Goal: Task Accomplishment & Management: Complete application form

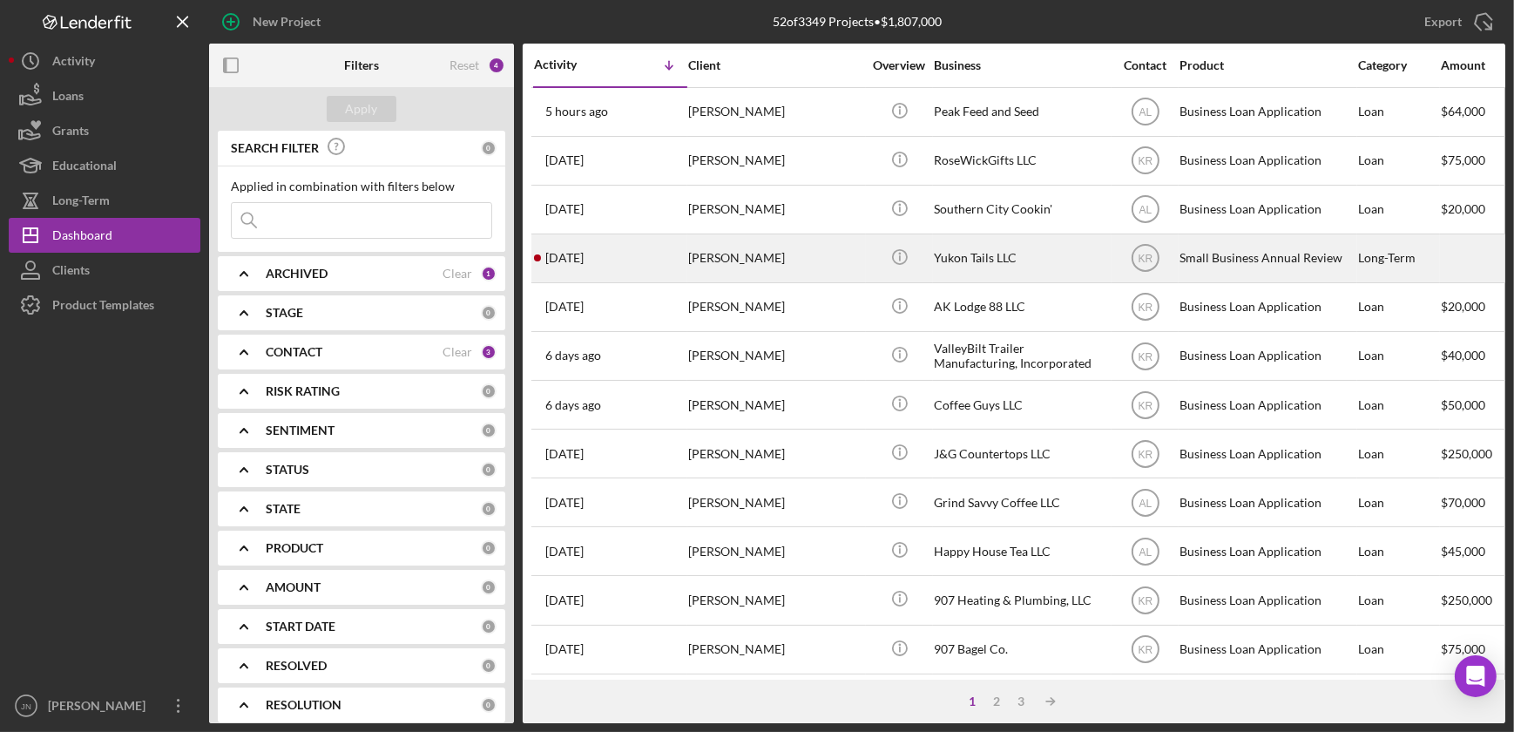
click at [708, 254] on div "Teela Bieschke" at bounding box center [775, 258] width 174 height 46
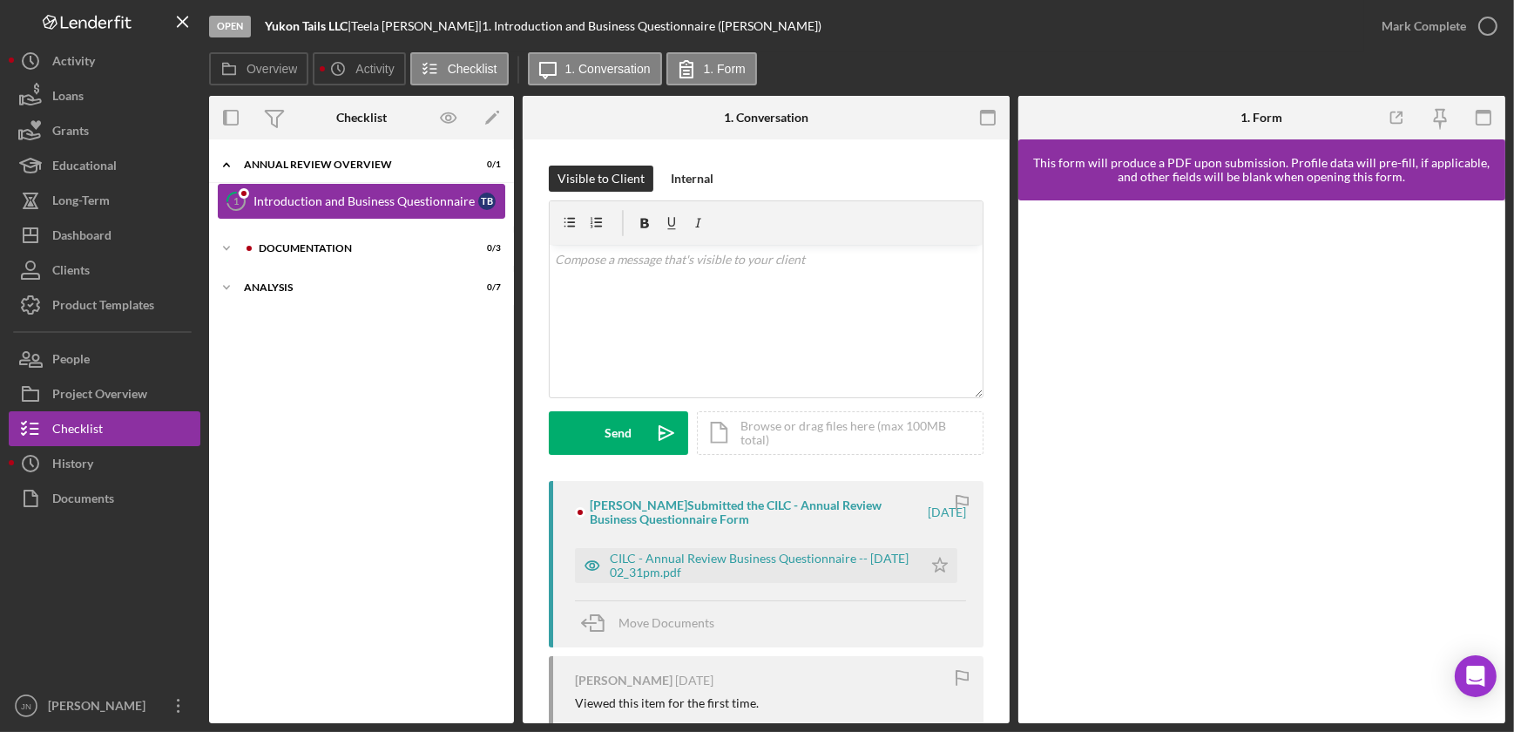
click at [354, 199] on div "Introduction and Business Questionnaire" at bounding box center [365, 201] width 225 height 14
click at [773, 551] on div "CILC - Annual Review Business Questionnaire -- 2025-08-18 02_31pm.pdf" at bounding box center [762, 565] width 304 height 28
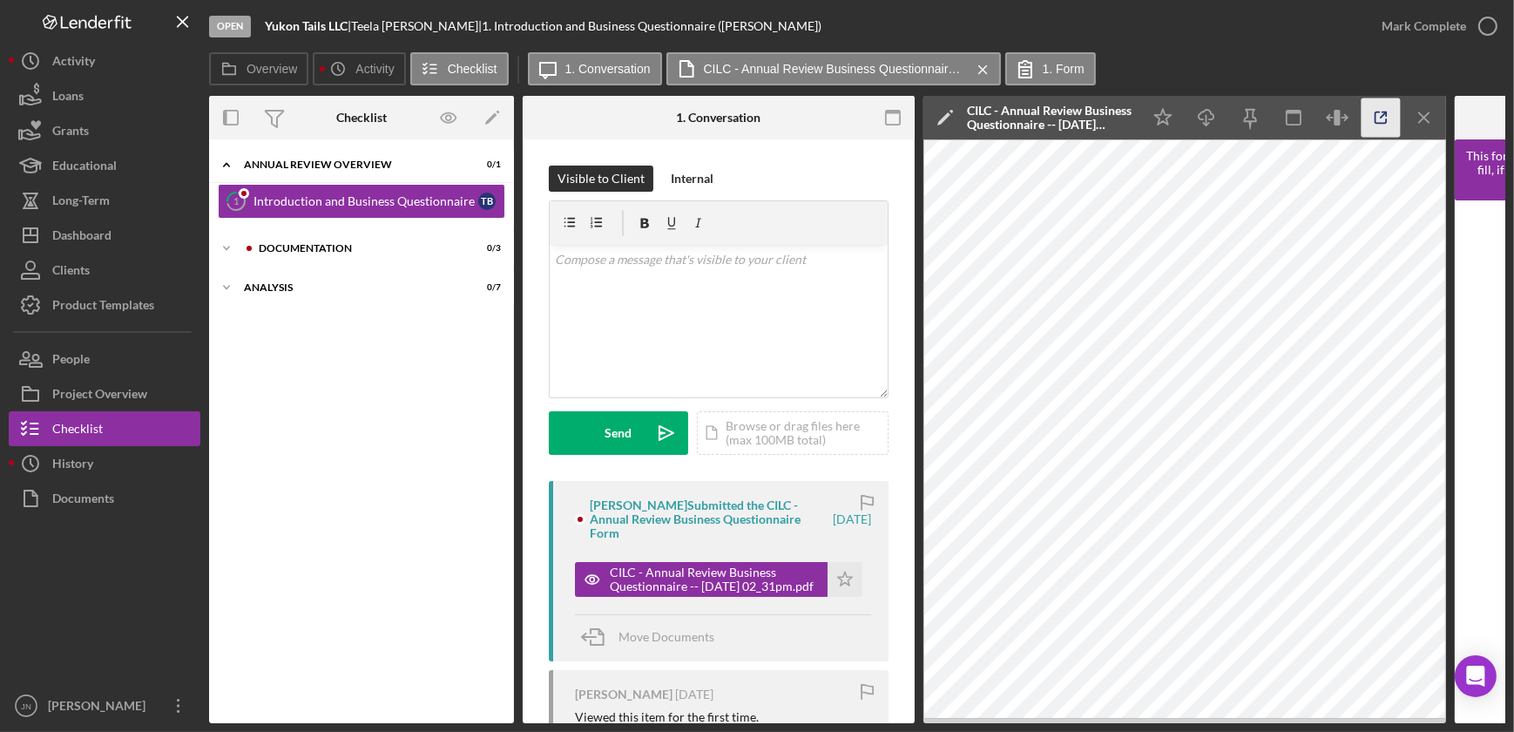
click at [1382, 112] on polyline "button" at bounding box center [1384, 114] width 4 height 4
click at [327, 251] on div "Documentation" at bounding box center [375, 248] width 233 height 10
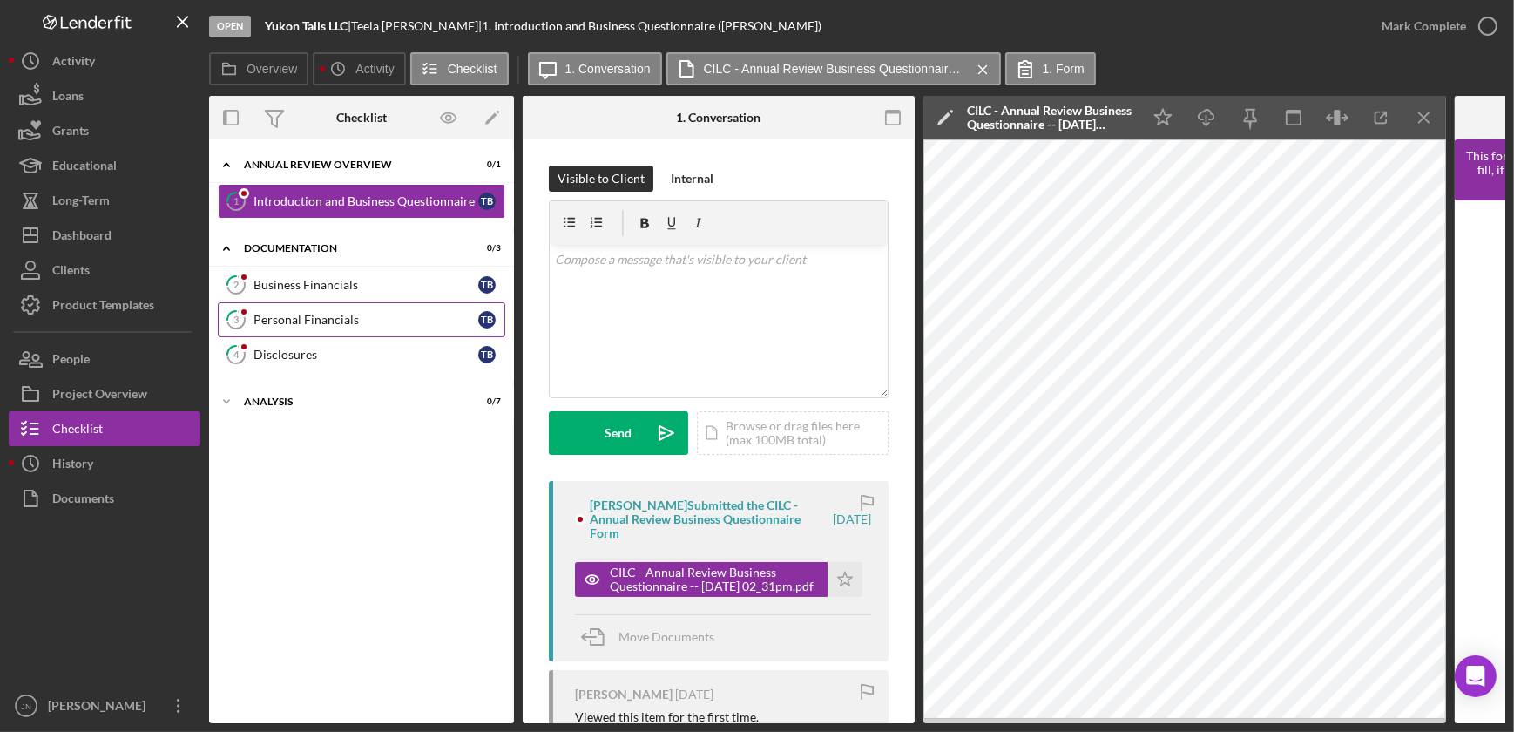
click at [347, 318] on div "Personal Financials" at bounding box center [365, 320] width 225 height 14
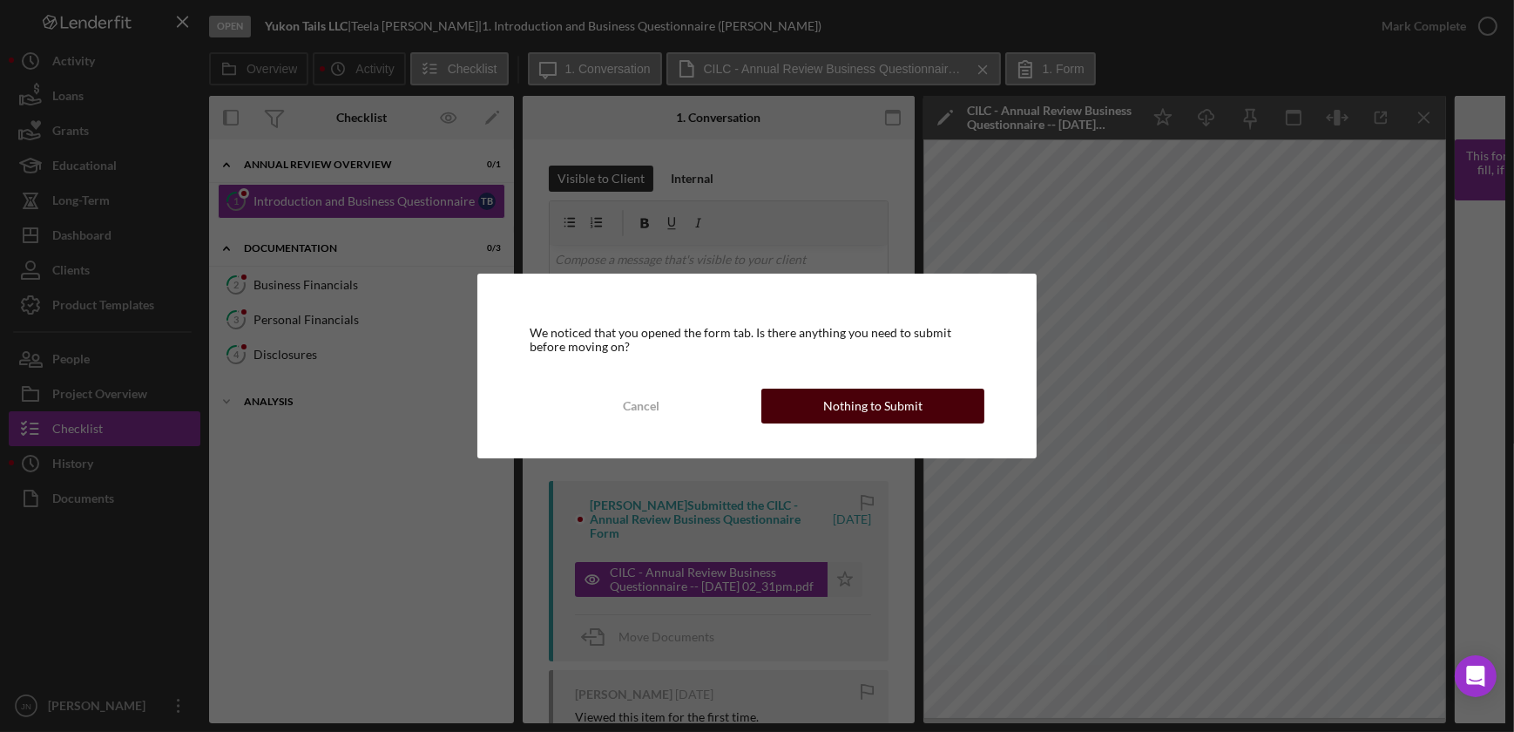
click at [940, 395] on button "Nothing to Submit" at bounding box center [872, 405] width 223 height 35
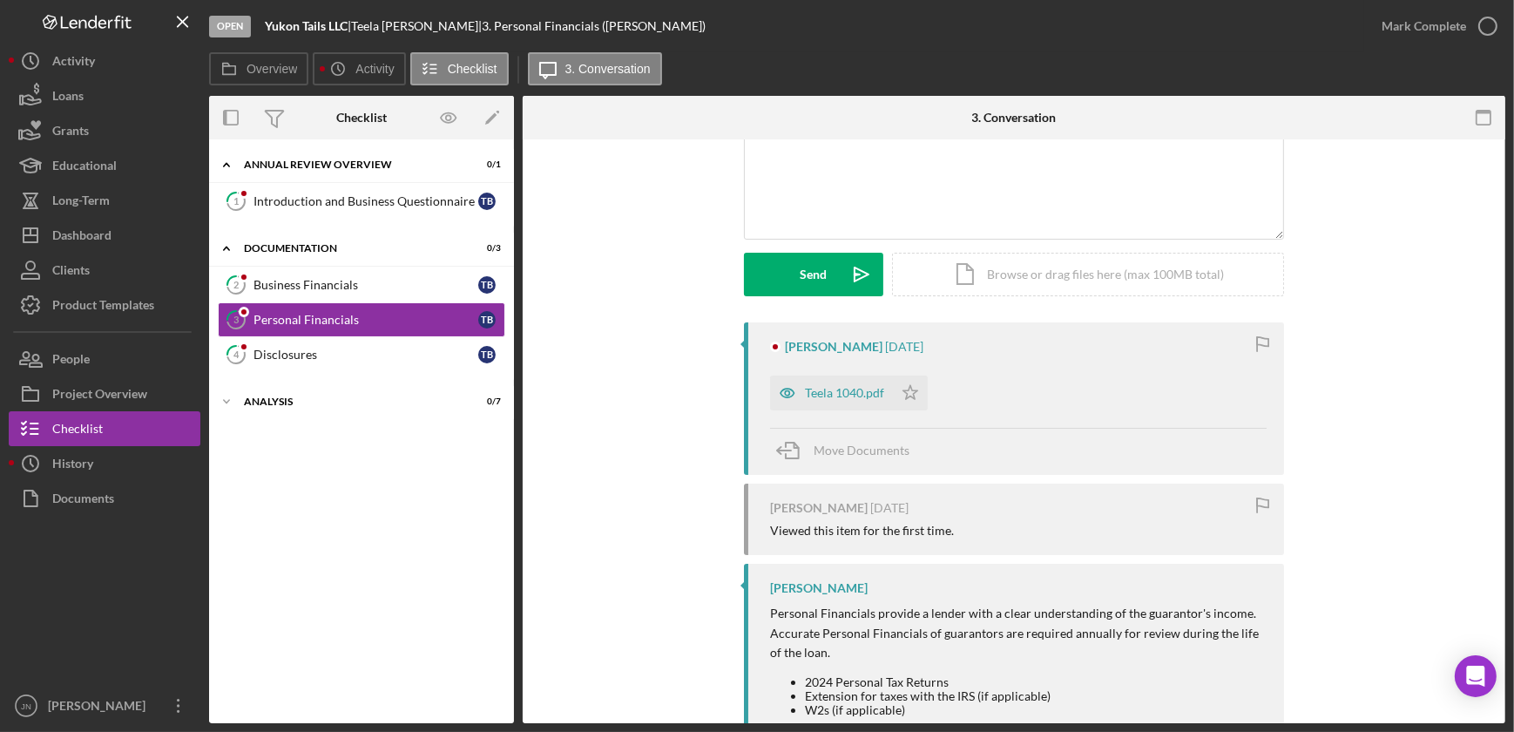
scroll to position [220, 0]
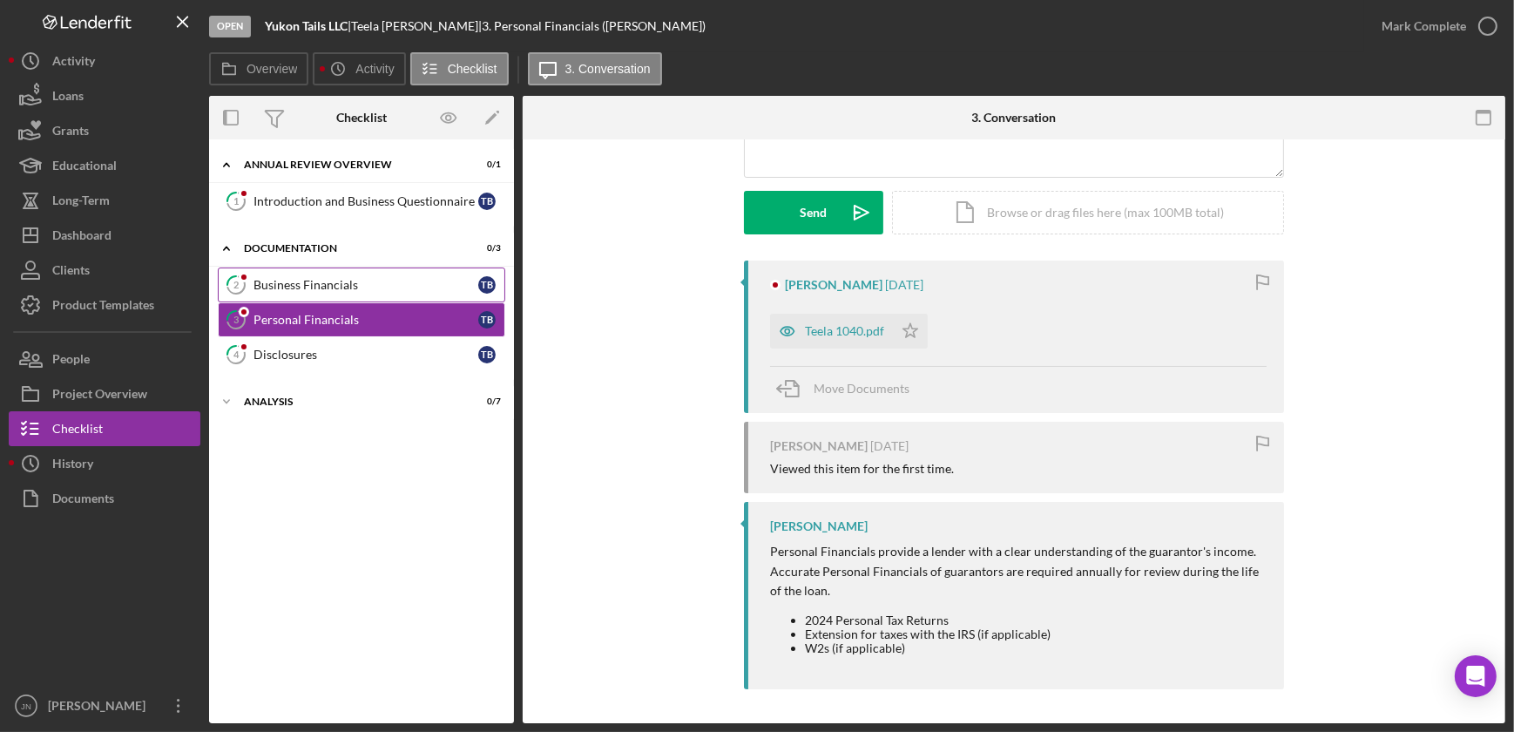
click at [286, 290] on div "Business Financials" at bounding box center [365, 285] width 225 height 14
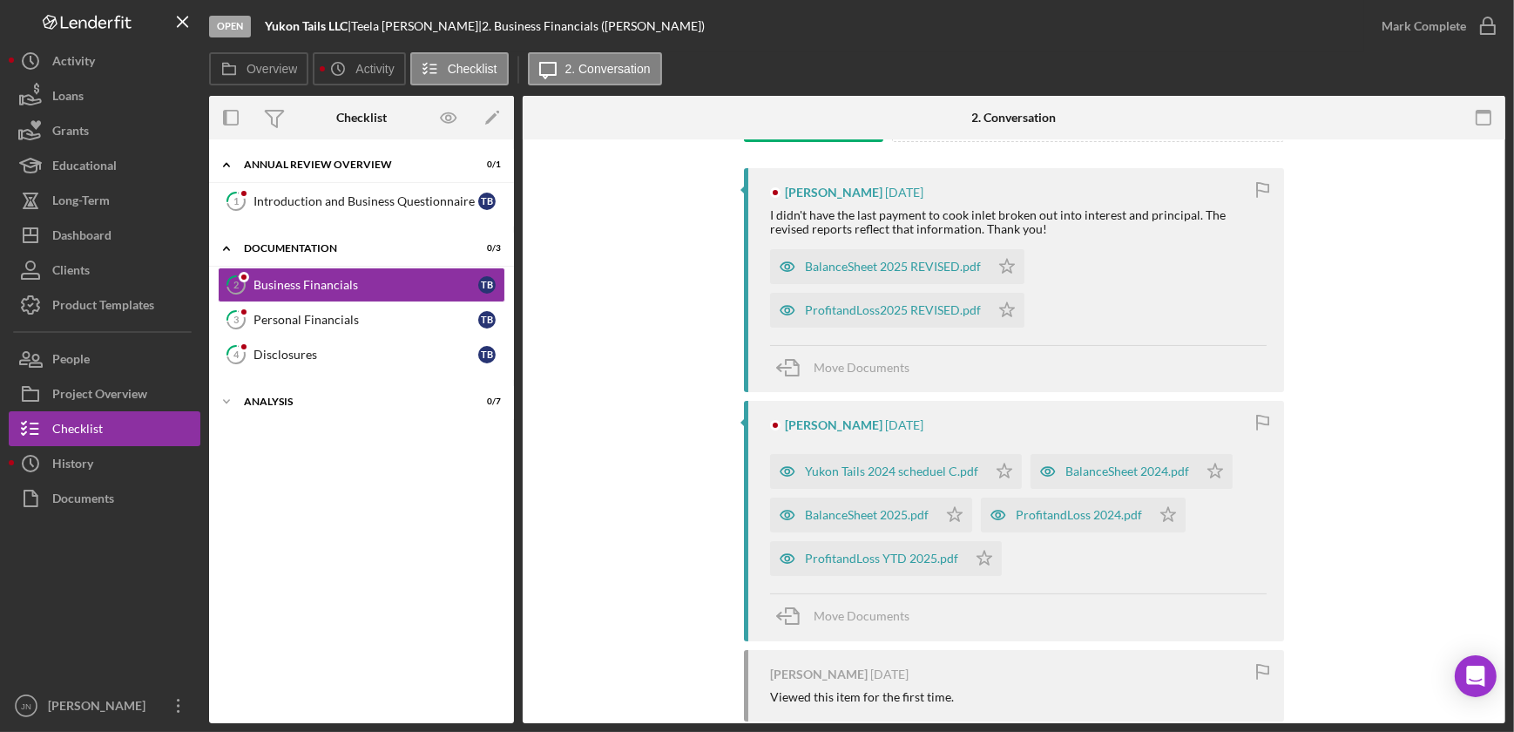
scroll to position [316, 0]
click at [897, 462] on div "Yukon Tails 2024 scheduel C.pdf" at bounding box center [891, 468] width 173 height 14
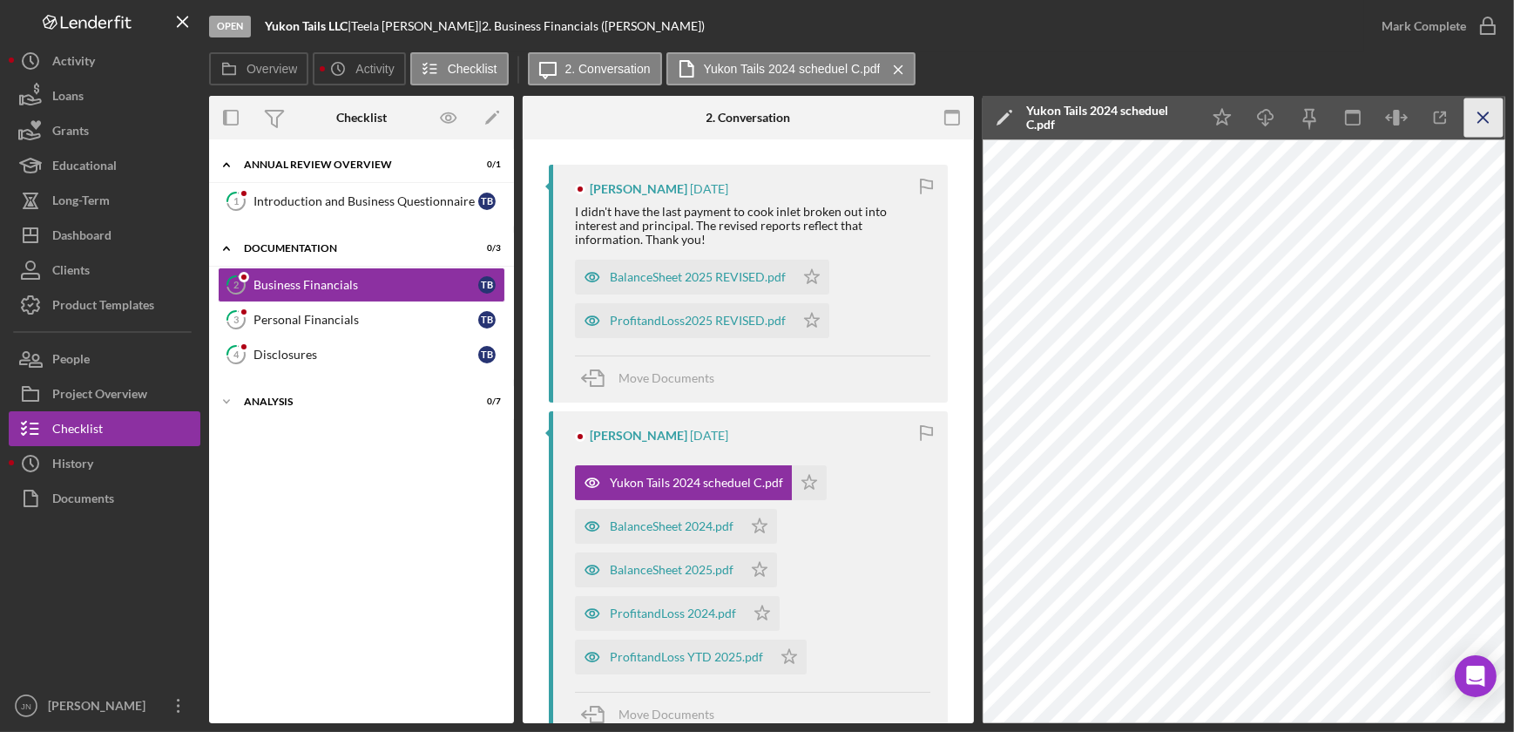
click at [1481, 119] on line "button" at bounding box center [1483, 117] width 10 height 10
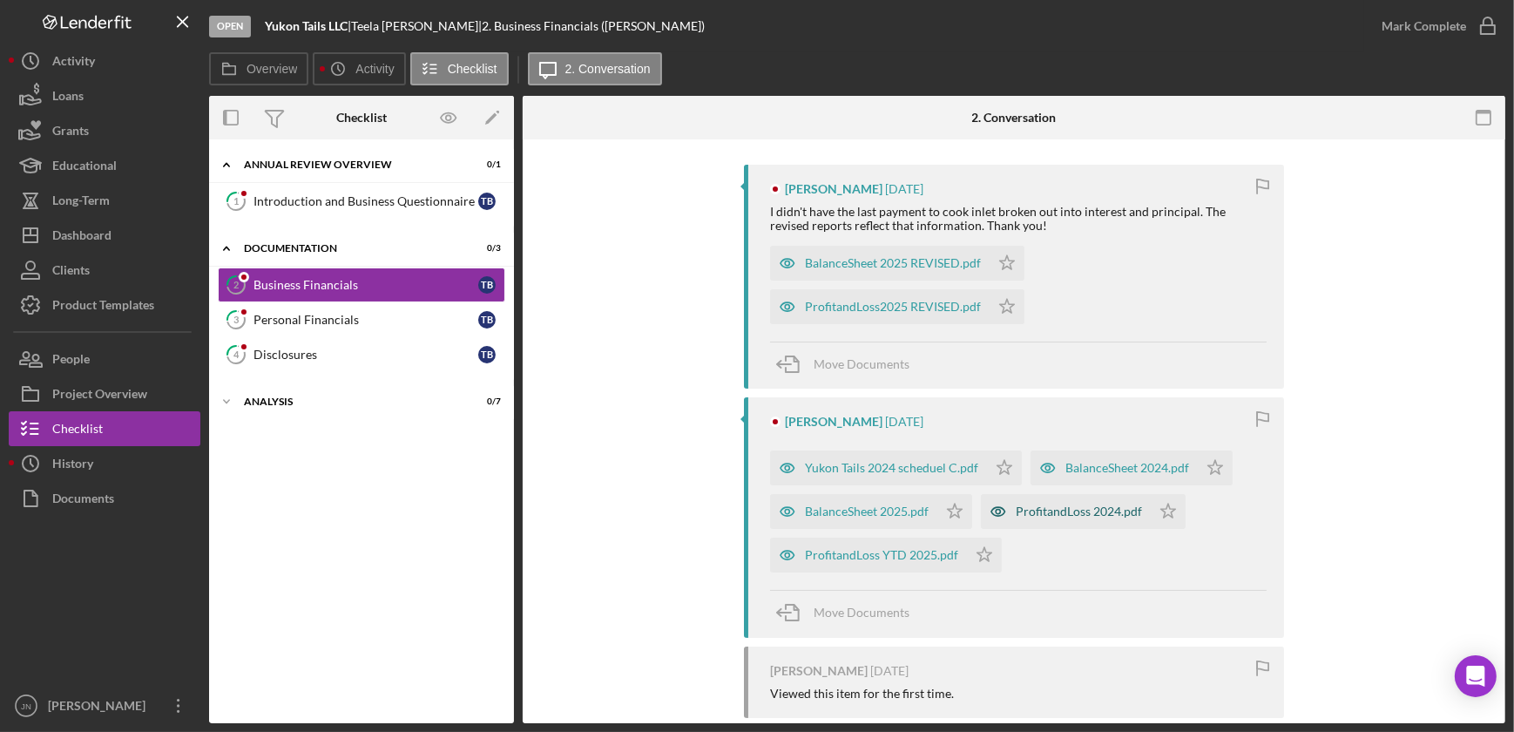
click at [1082, 505] on div "ProfitandLoss 2024.pdf" at bounding box center [1079, 511] width 126 height 14
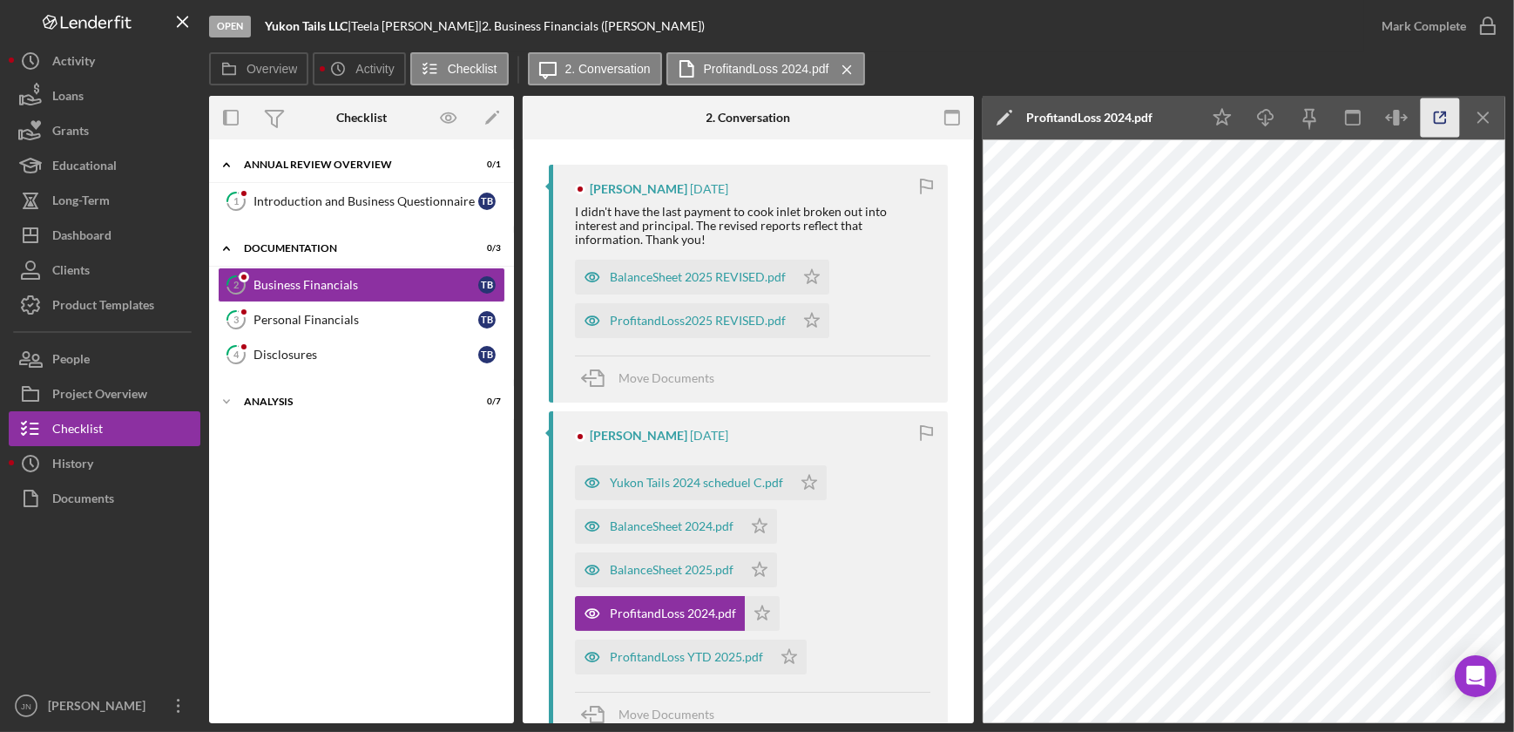
click at [1433, 113] on icon "button" at bounding box center [1440, 117] width 39 height 39
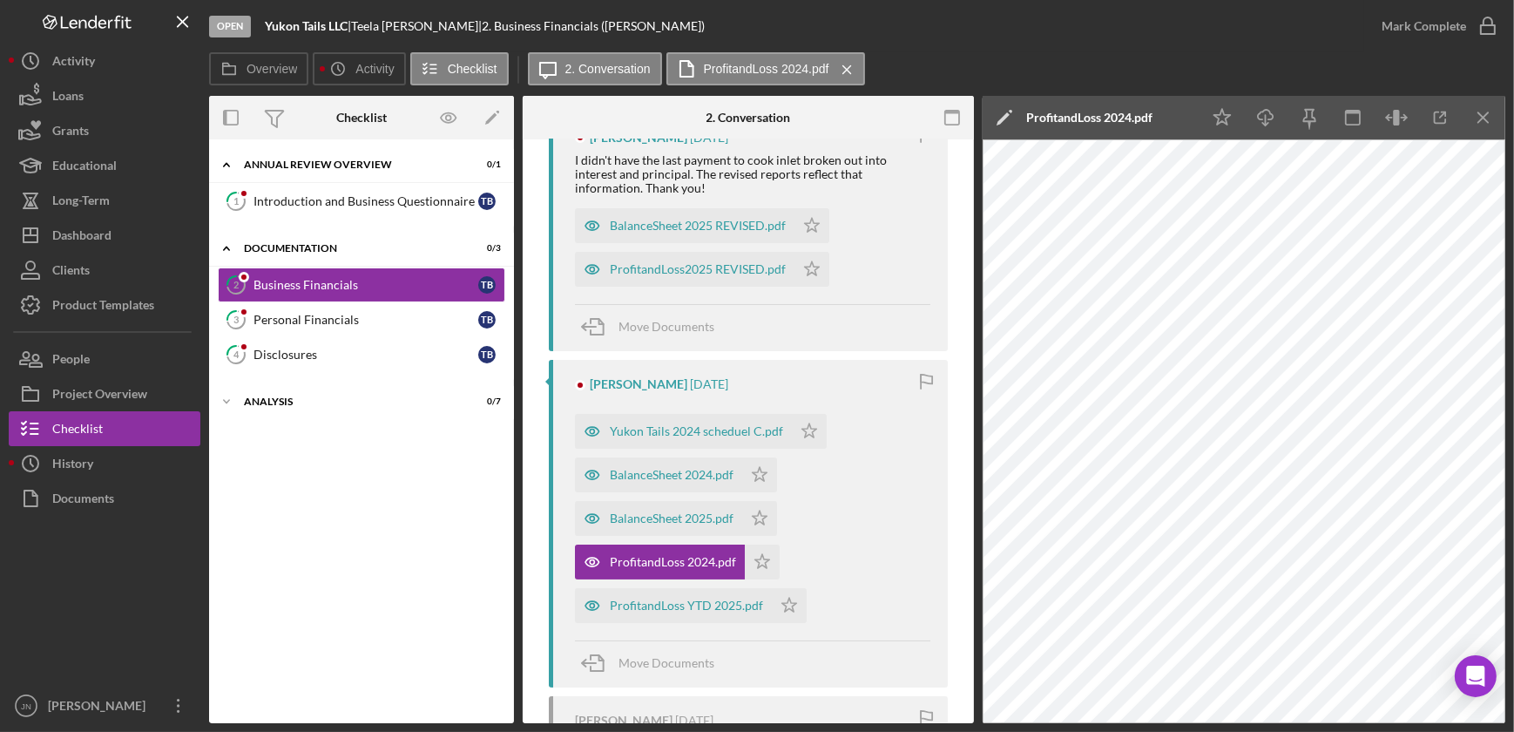
scroll to position [395, 0]
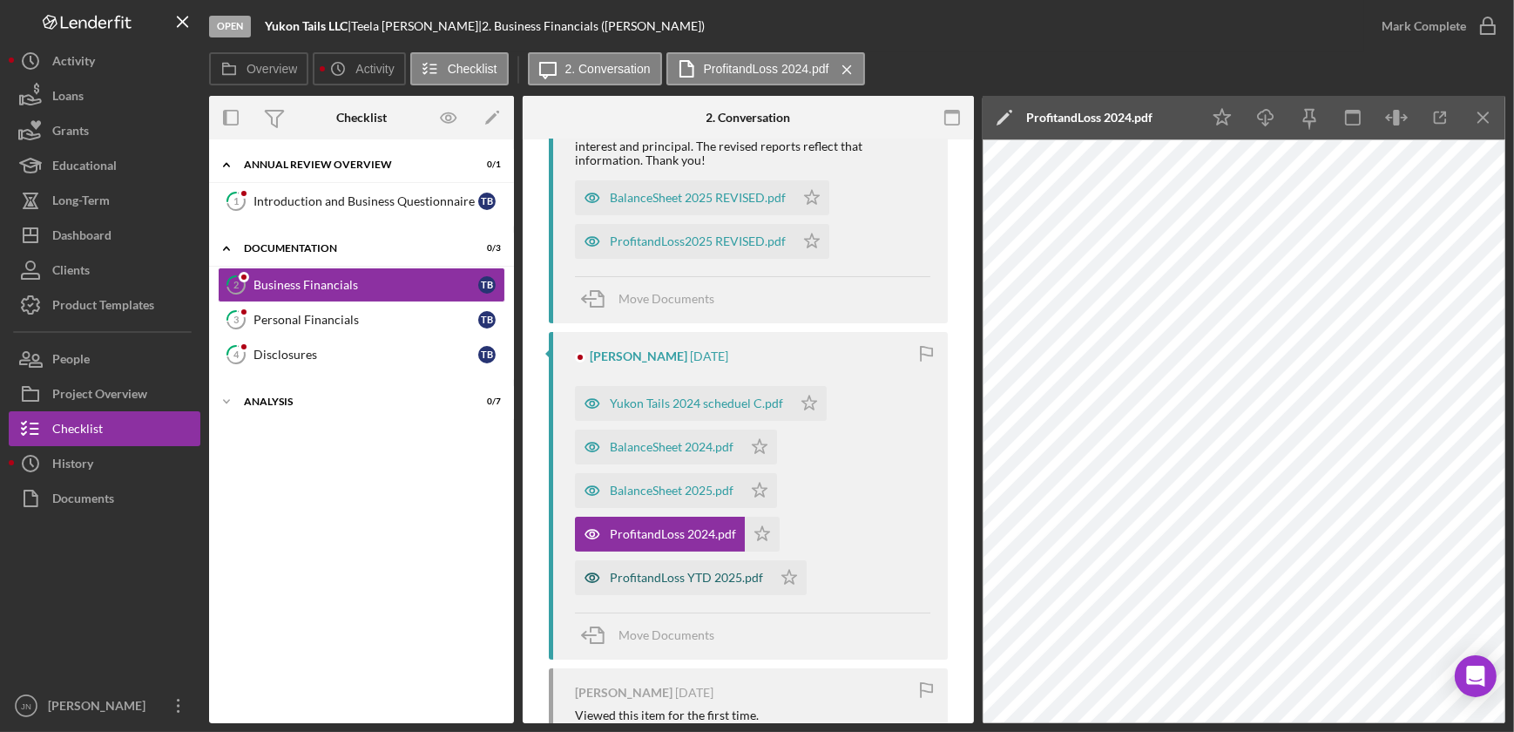
click at [672, 575] on div "ProfitandLoss YTD 2025.pdf" at bounding box center [686, 577] width 153 height 14
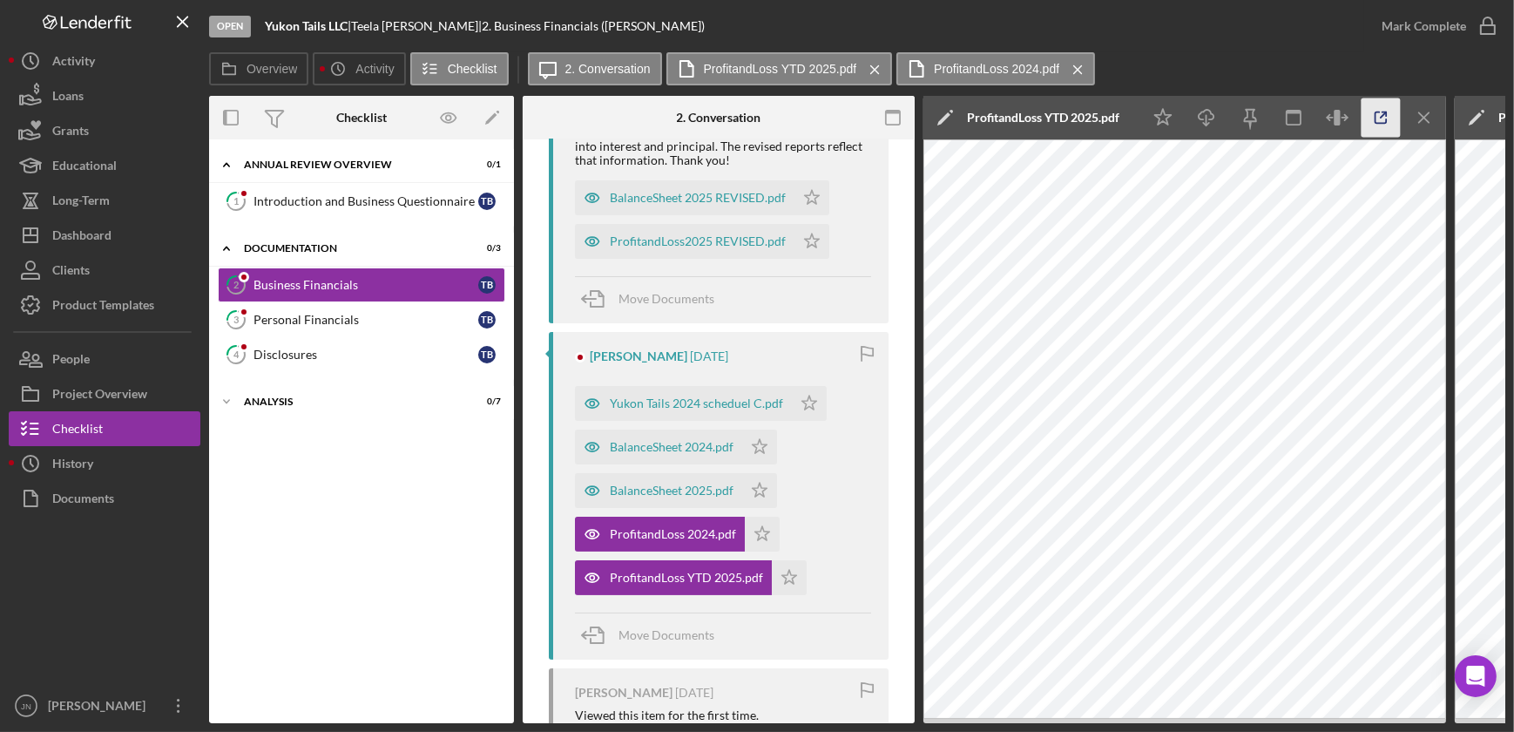
click at [1385, 119] on icon "button" at bounding box center [1380, 117] width 11 height 11
click at [107, 233] on div "Dashboard" at bounding box center [81, 237] width 59 height 39
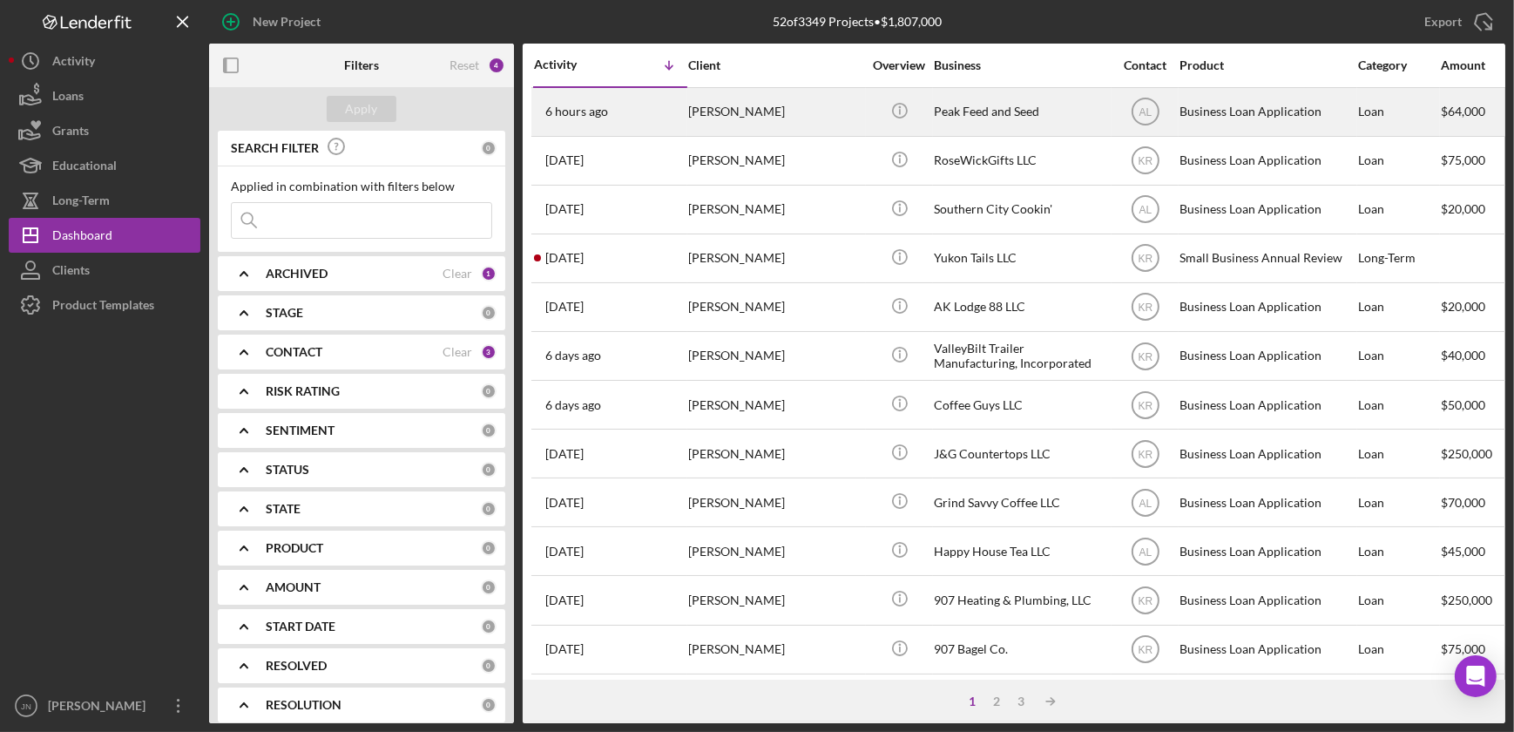
click at [752, 102] on div "[PERSON_NAME]" at bounding box center [775, 112] width 174 height 46
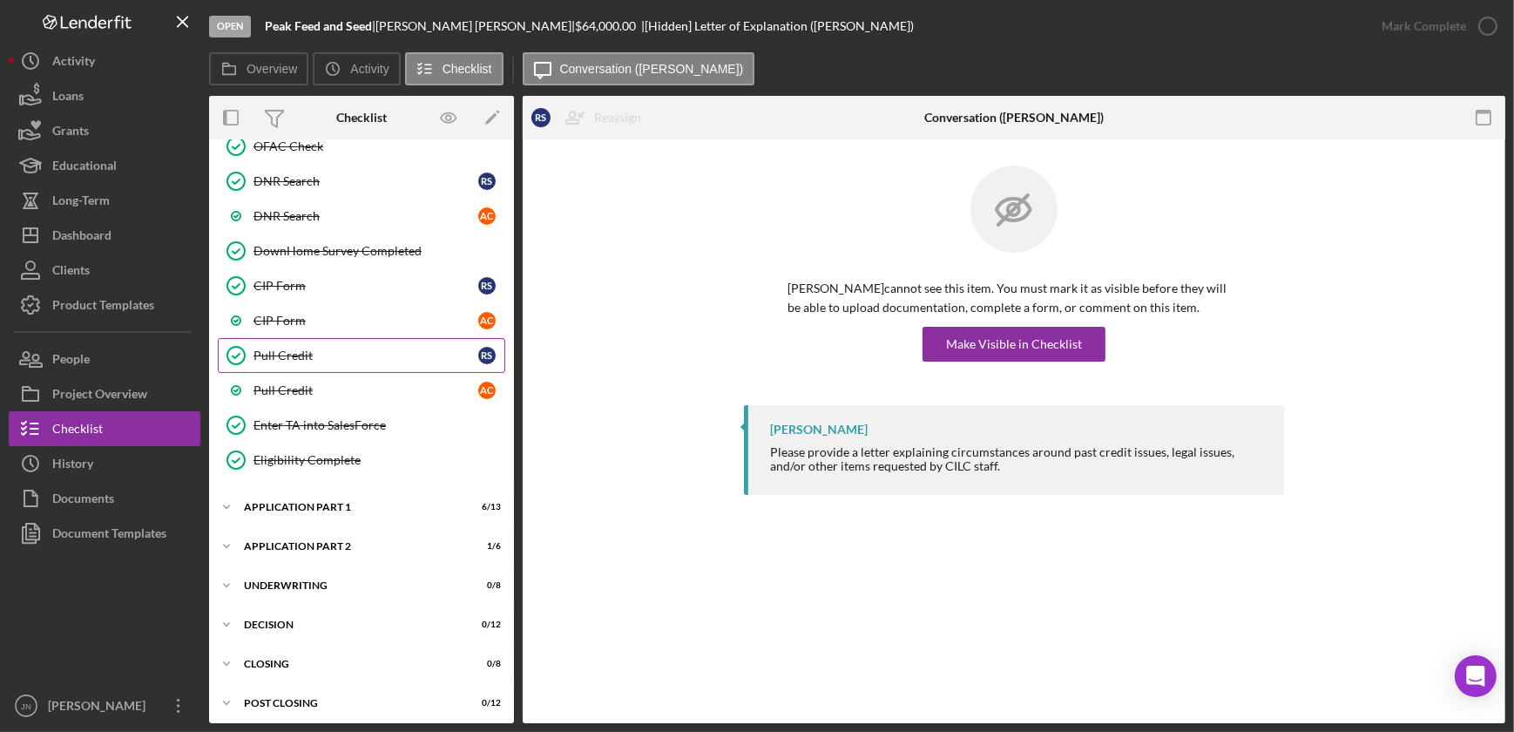
scroll to position [792, 0]
click at [327, 539] on div "Application Part 2" at bounding box center [368, 544] width 248 height 10
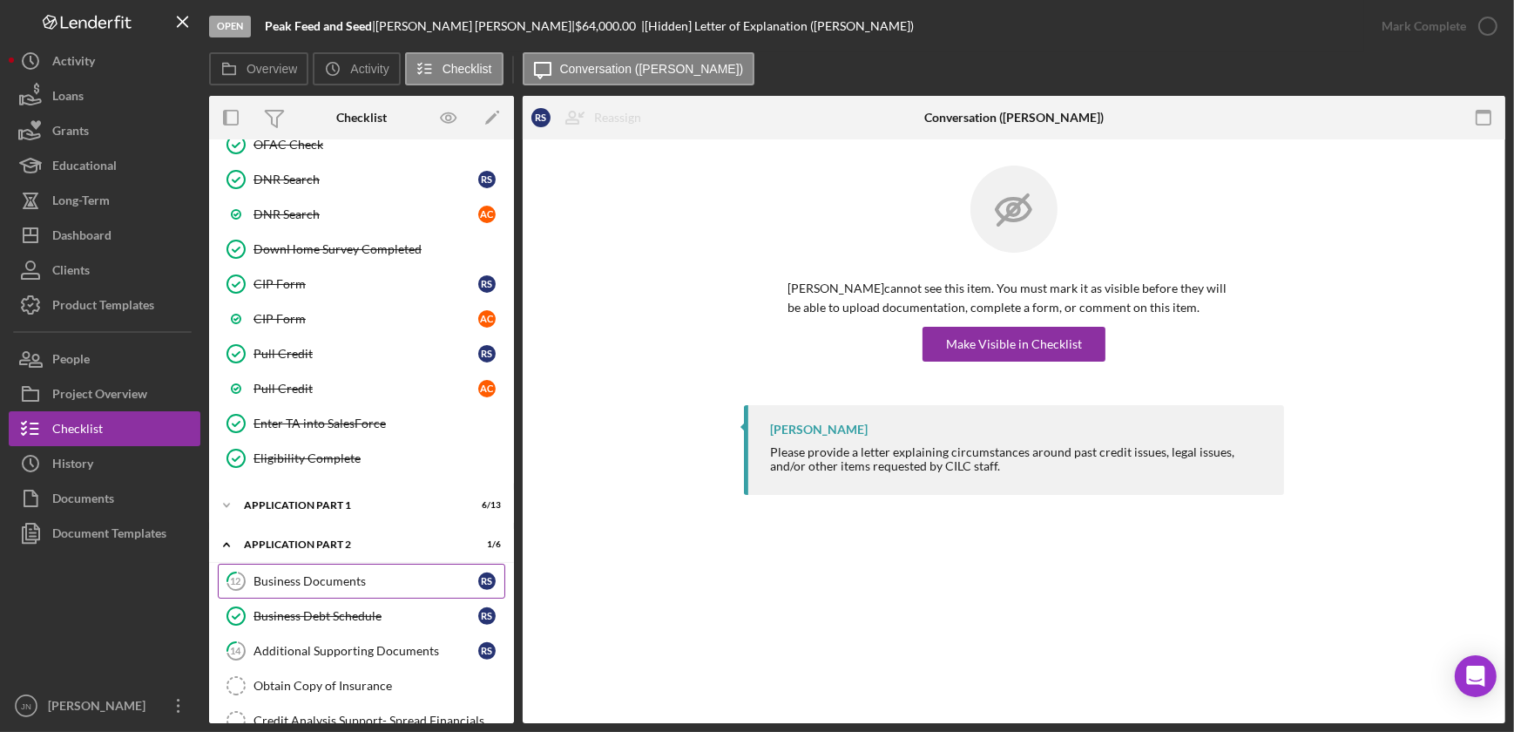
click at [337, 575] on div "Business Documents" at bounding box center [365, 581] width 225 height 14
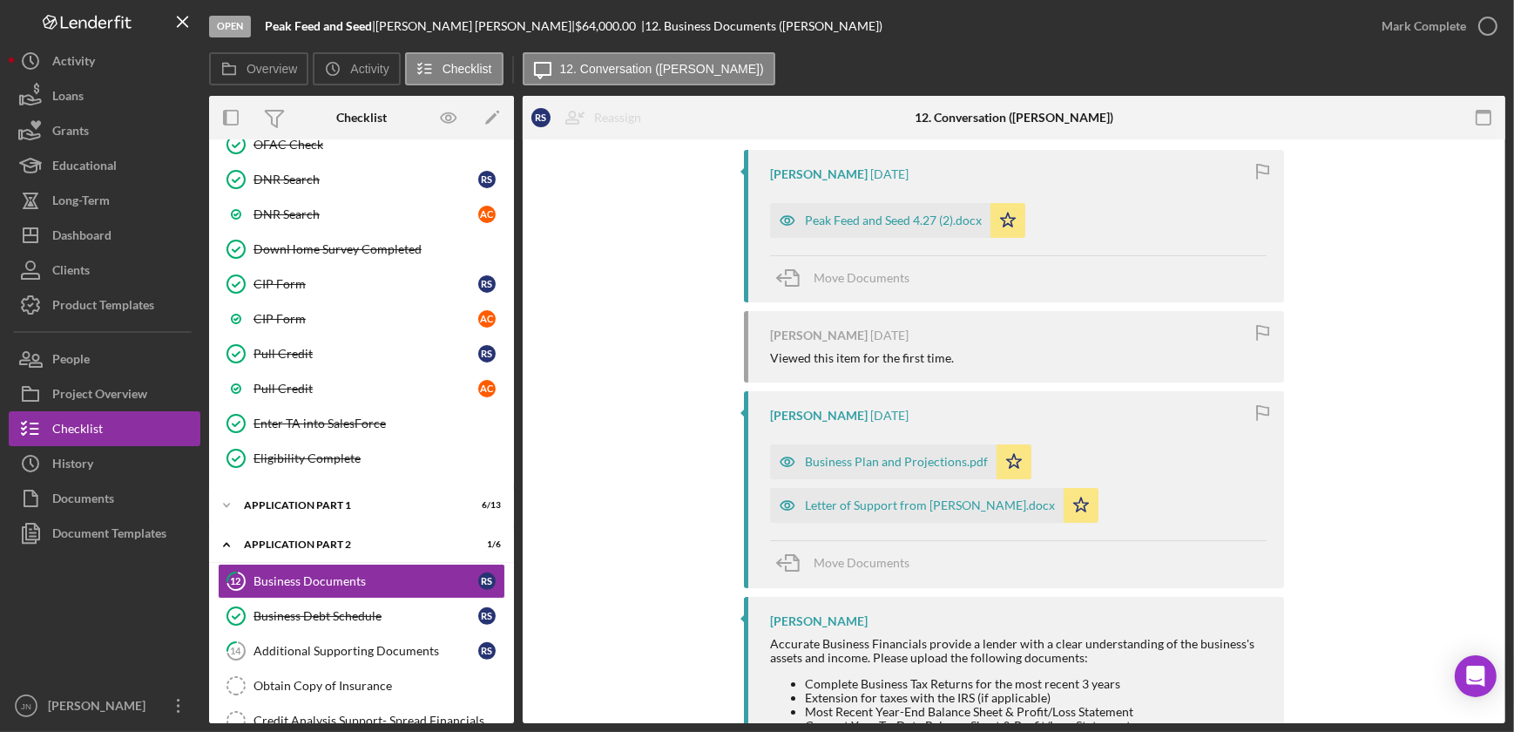
scroll to position [475, 0]
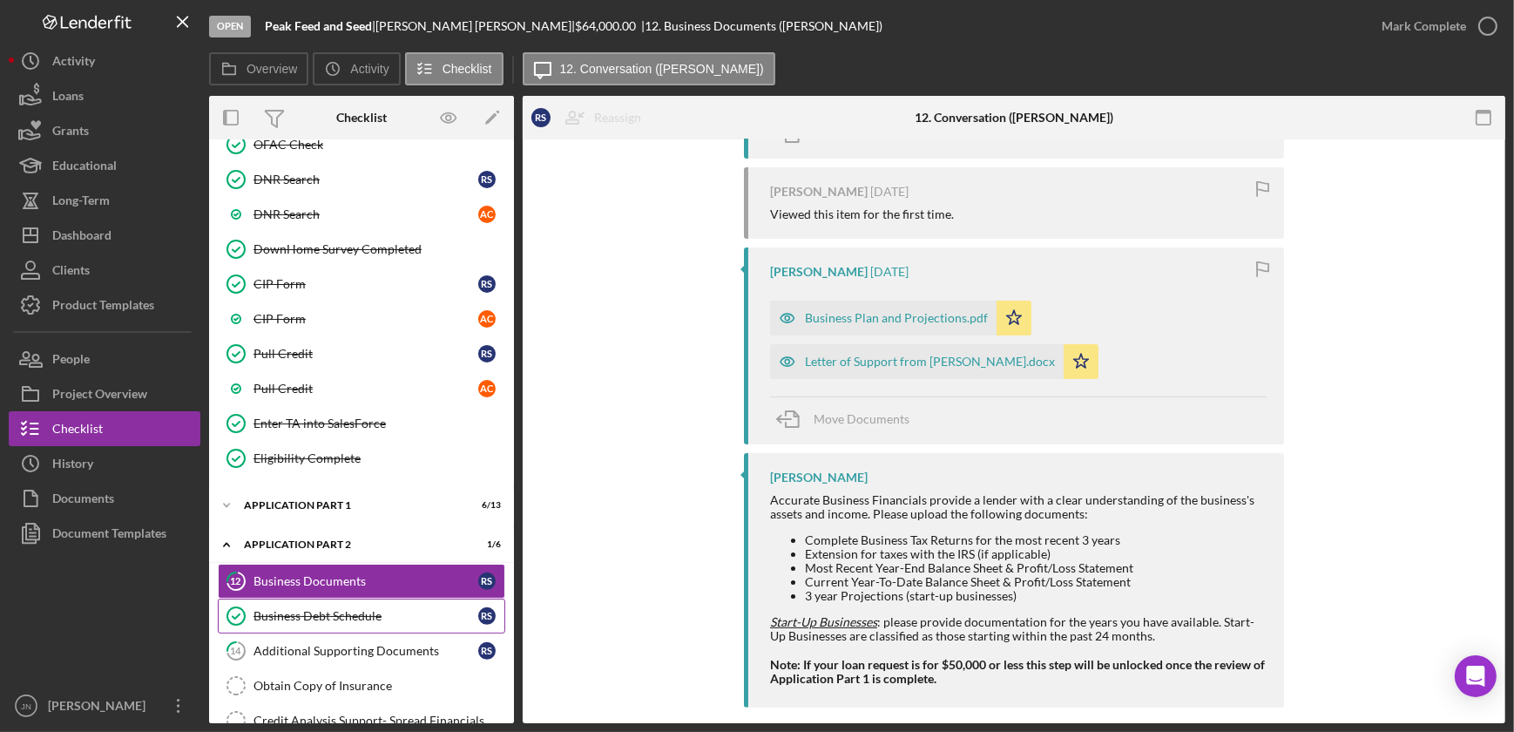
click at [334, 609] on div "Business Debt Schedule" at bounding box center [365, 616] width 225 height 14
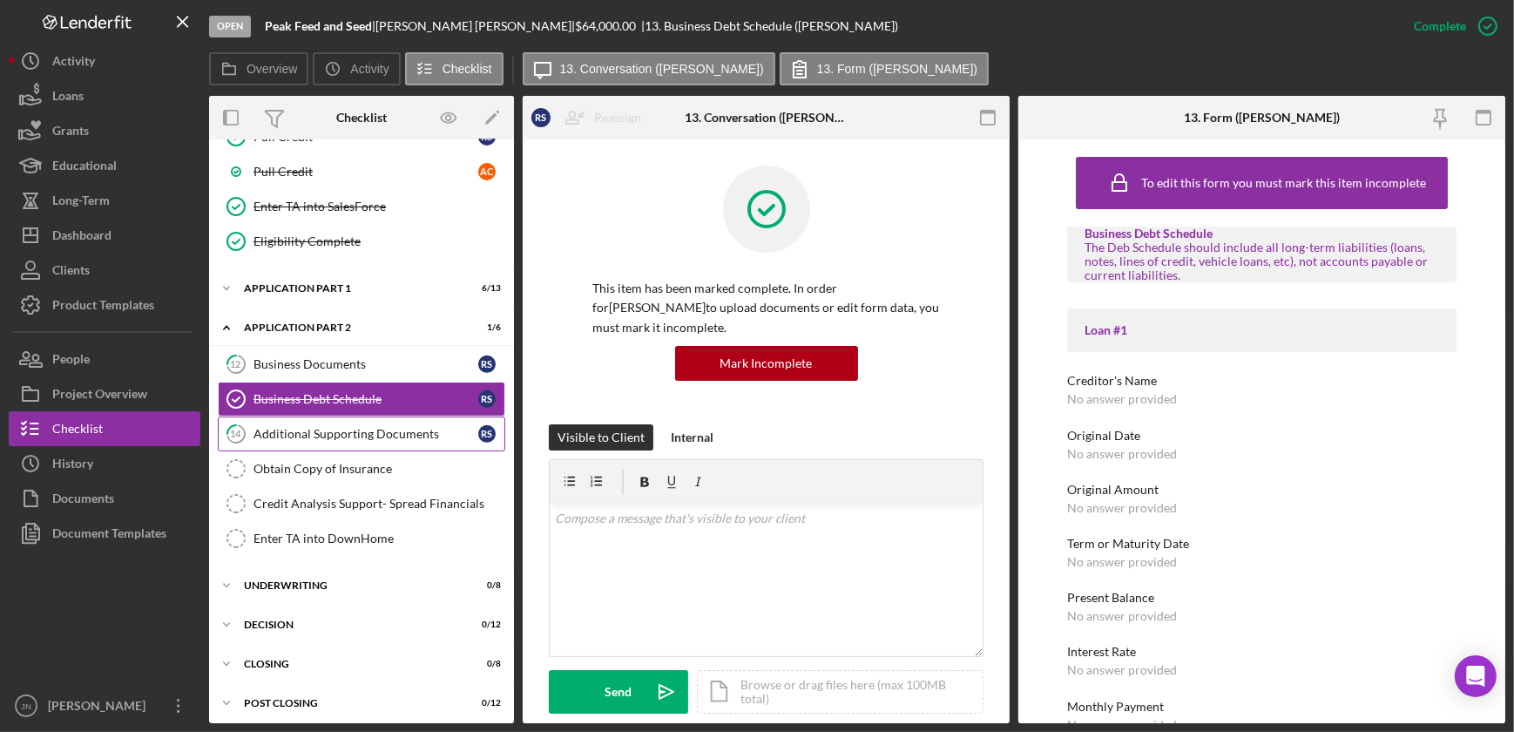
click at [389, 428] on div "Additional Supporting Documents" at bounding box center [365, 434] width 225 height 14
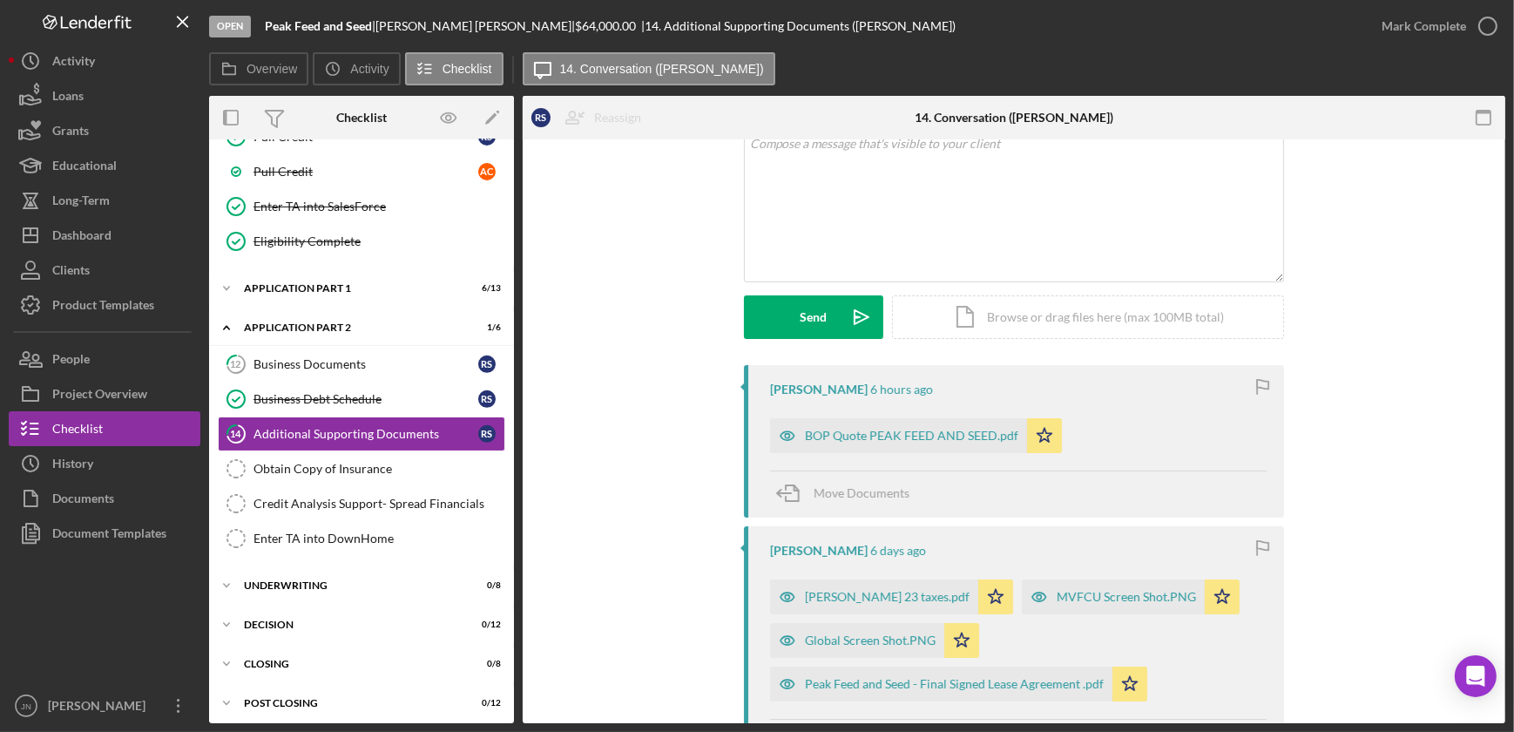
scroll to position [316, 0]
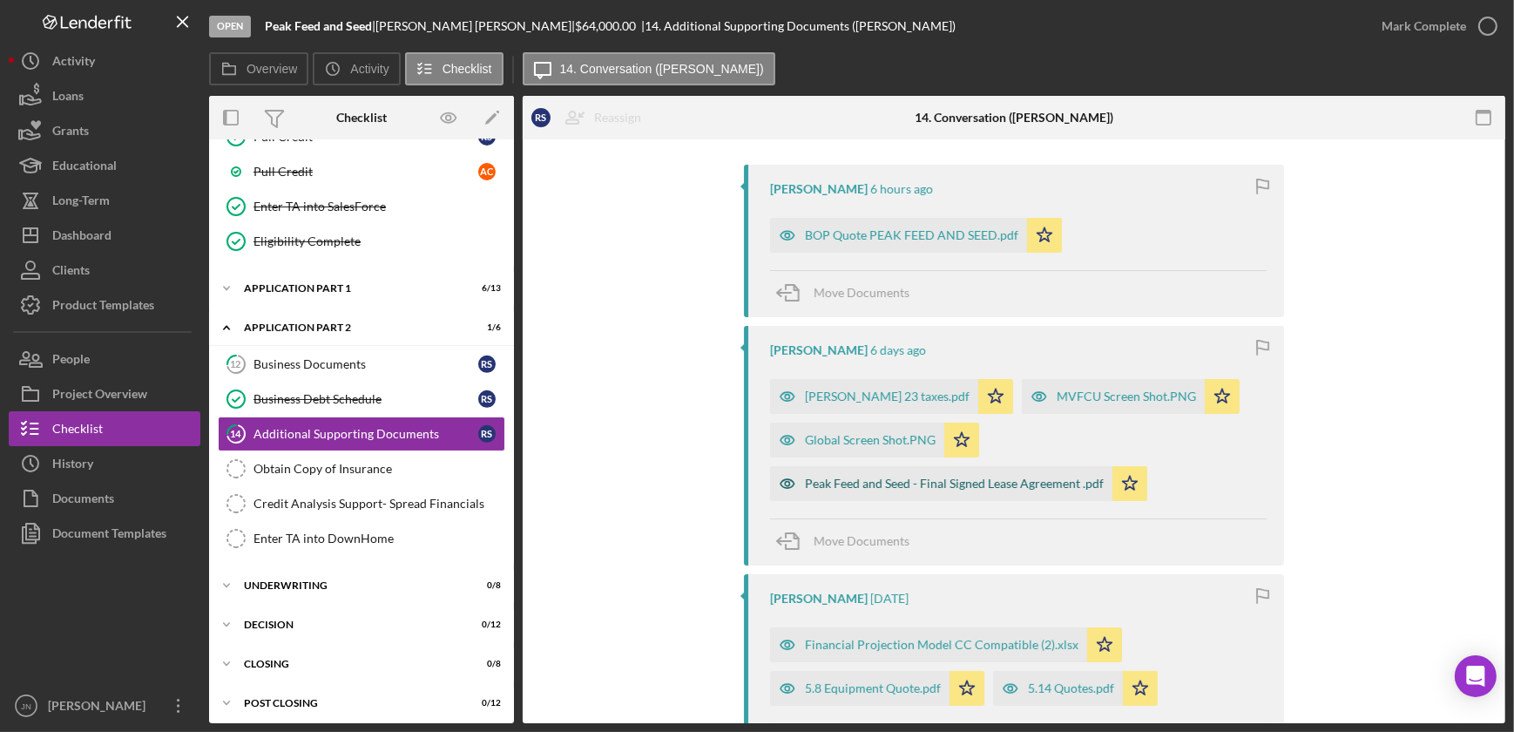
click at [941, 477] on div "Peak Feed and Seed - Final Signed Lease Agreement .pdf" at bounding box center [954, 483] width 299 height 14
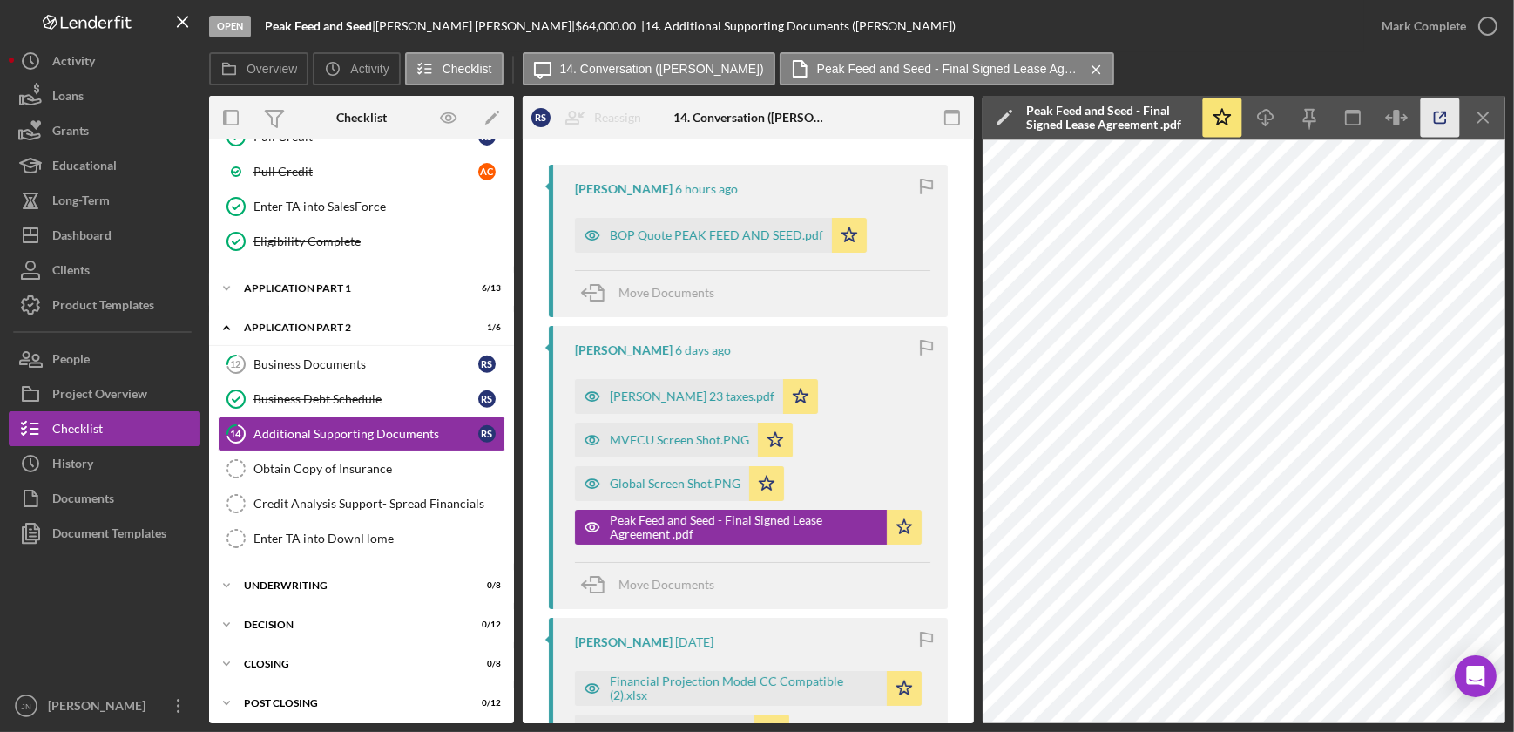
click at [1437, 117] on icon "button" at bounding box center [1440, 117] width 39 height 39
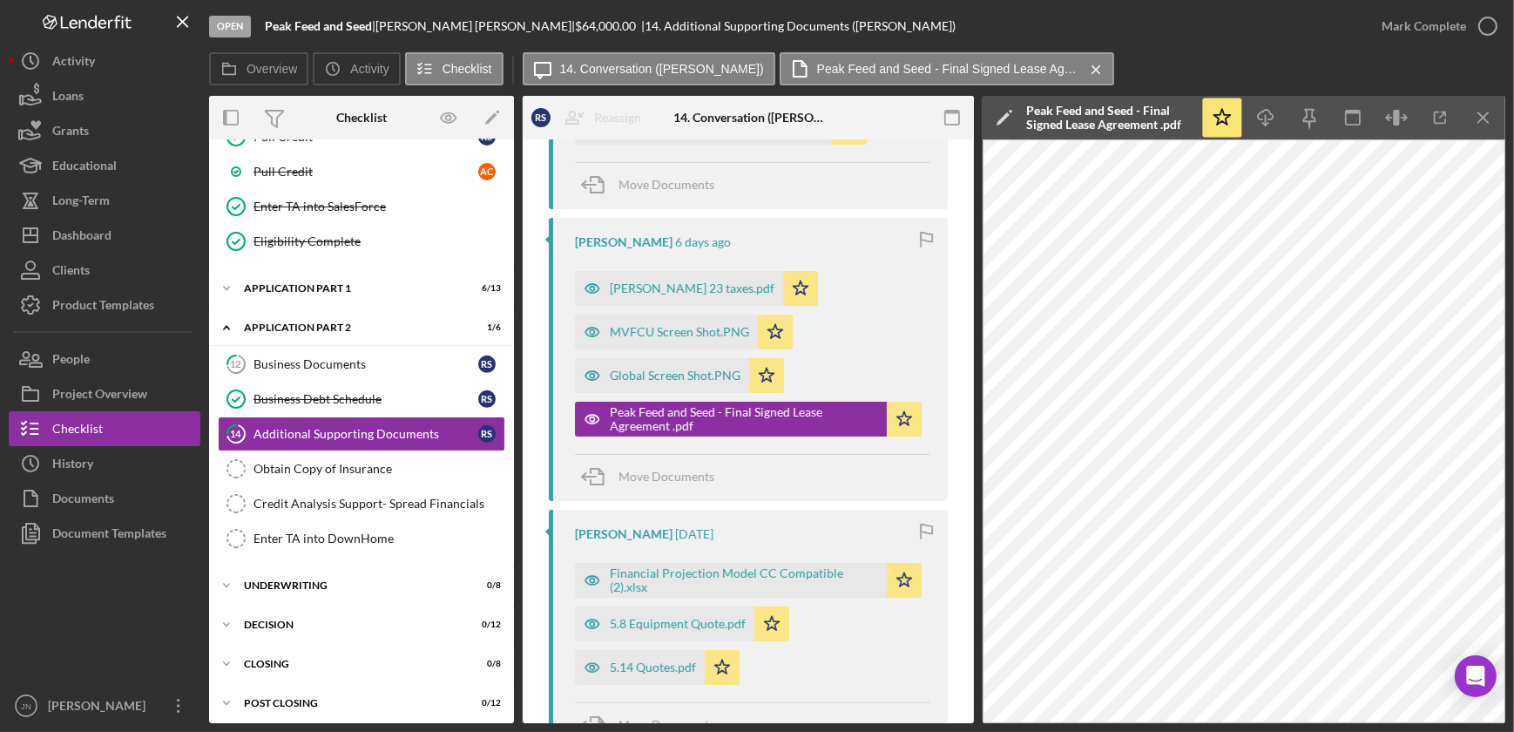
scroll to position [554, 0]
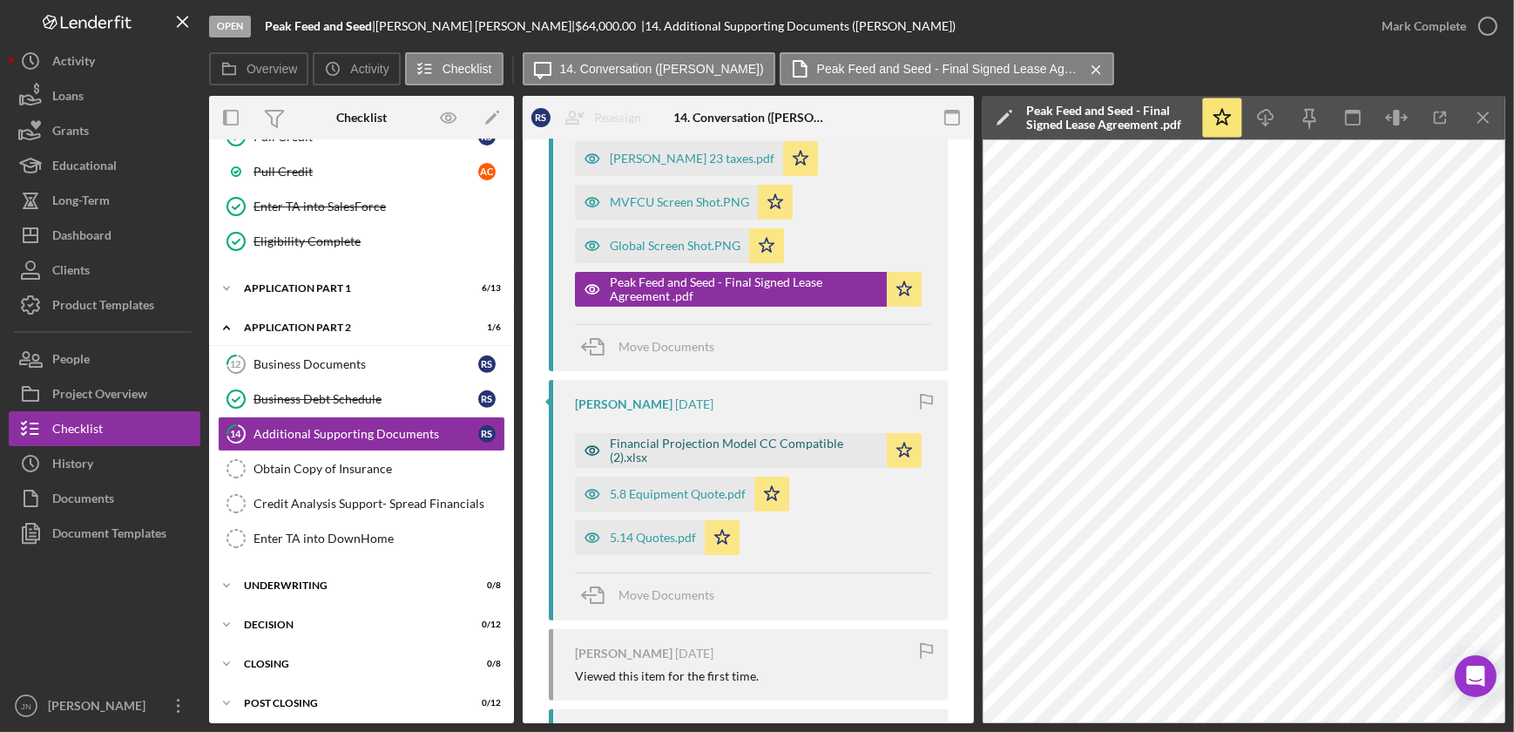
click at [744, 435] on div "Financial Projection Model CC Compatible (2).xlsx" at bounding box center [731, 450] width 312 height 35
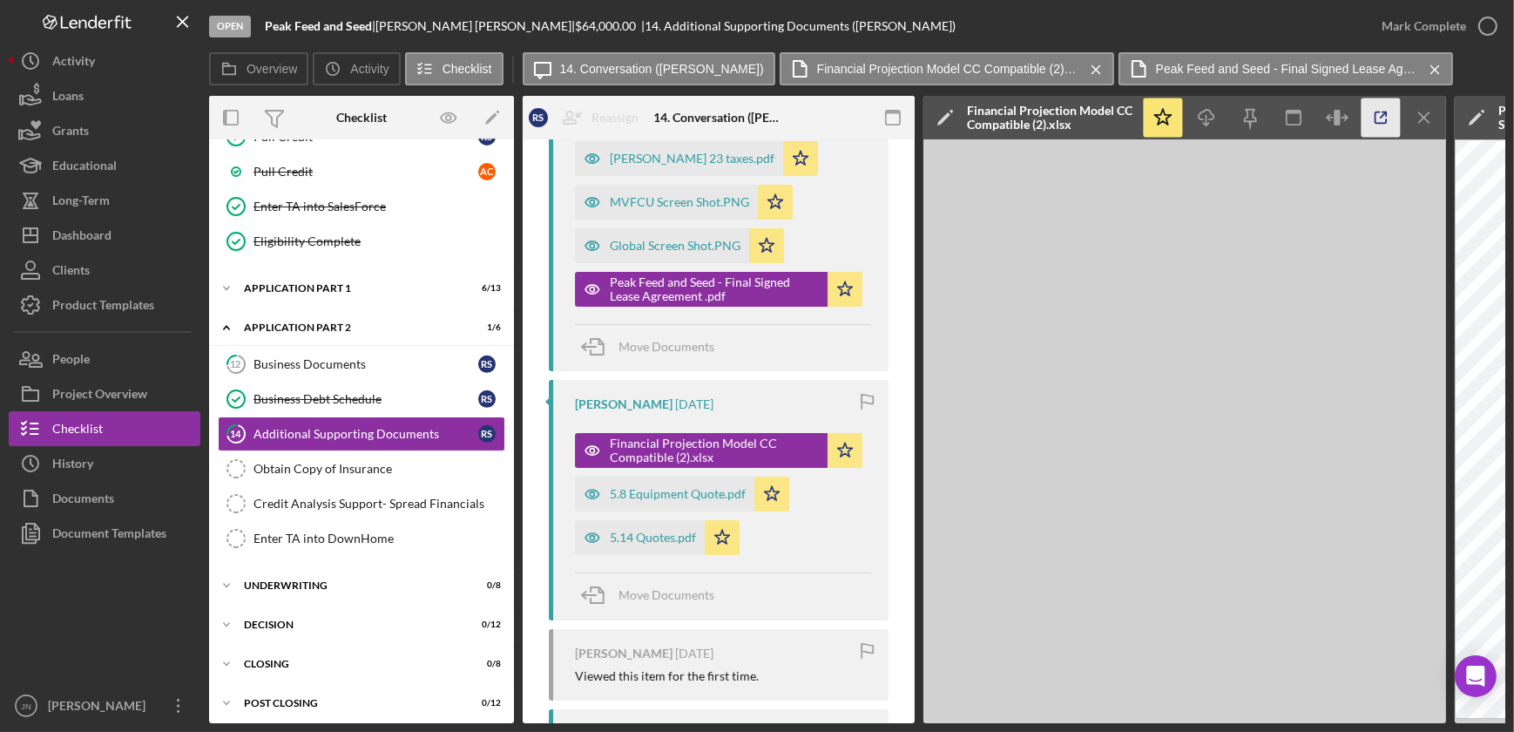
click at [1376, 111] on icon "button" at bounding box center [1380, 117] width 39 height 39
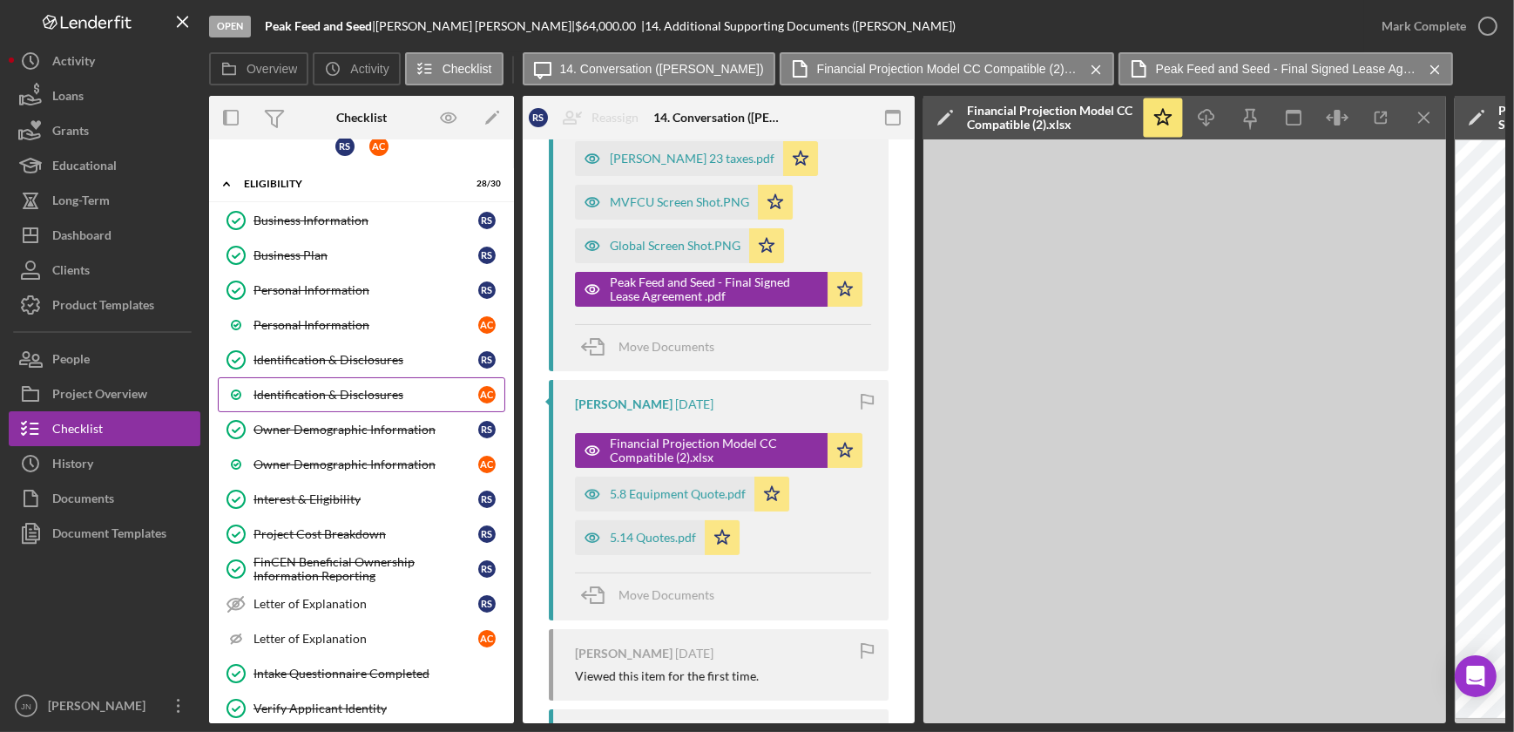
scroll to position [0, 0]
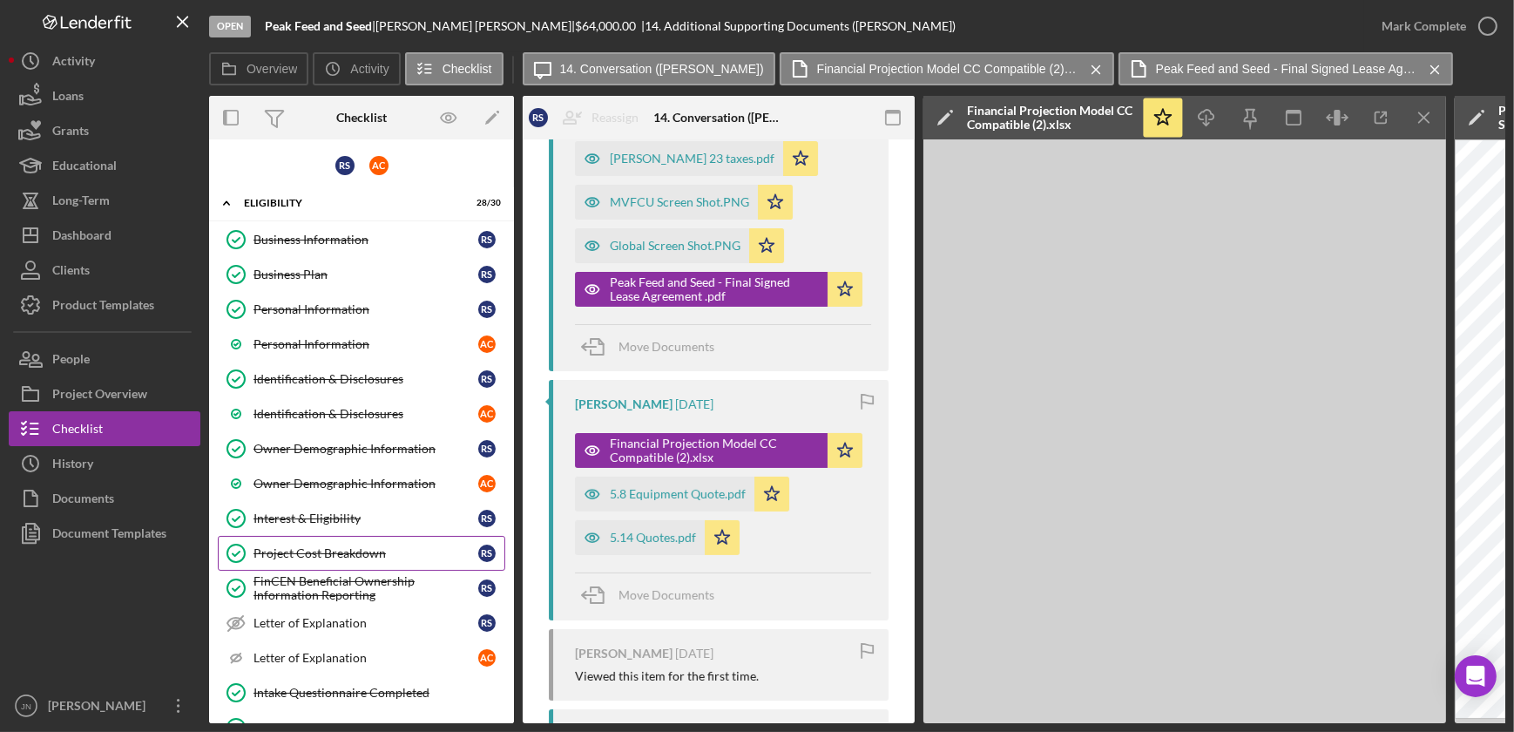
click at [341, 548] on div "Project Cost Breakdown" at bounding box center [365, 553] width 225 height 14
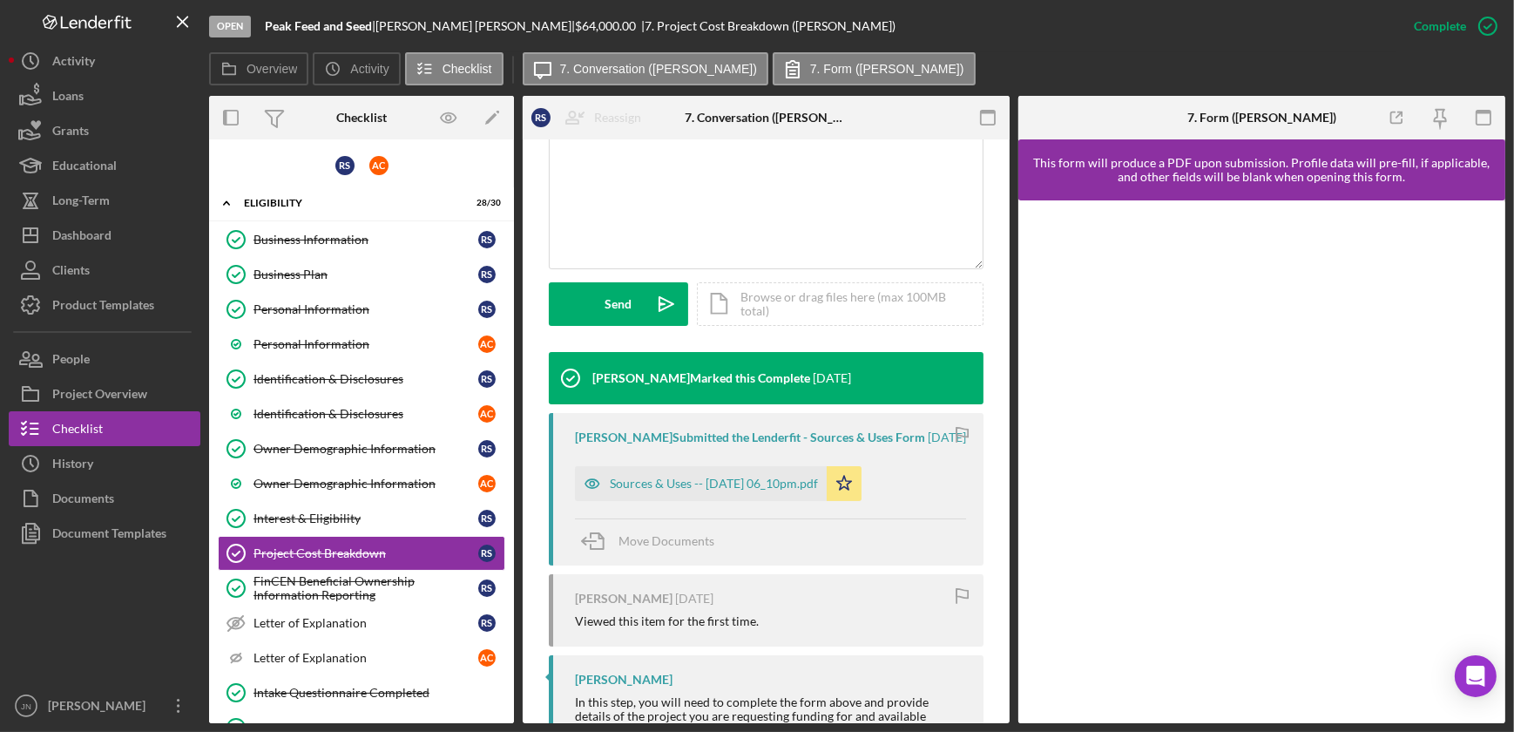
scroll to position [395, 0]
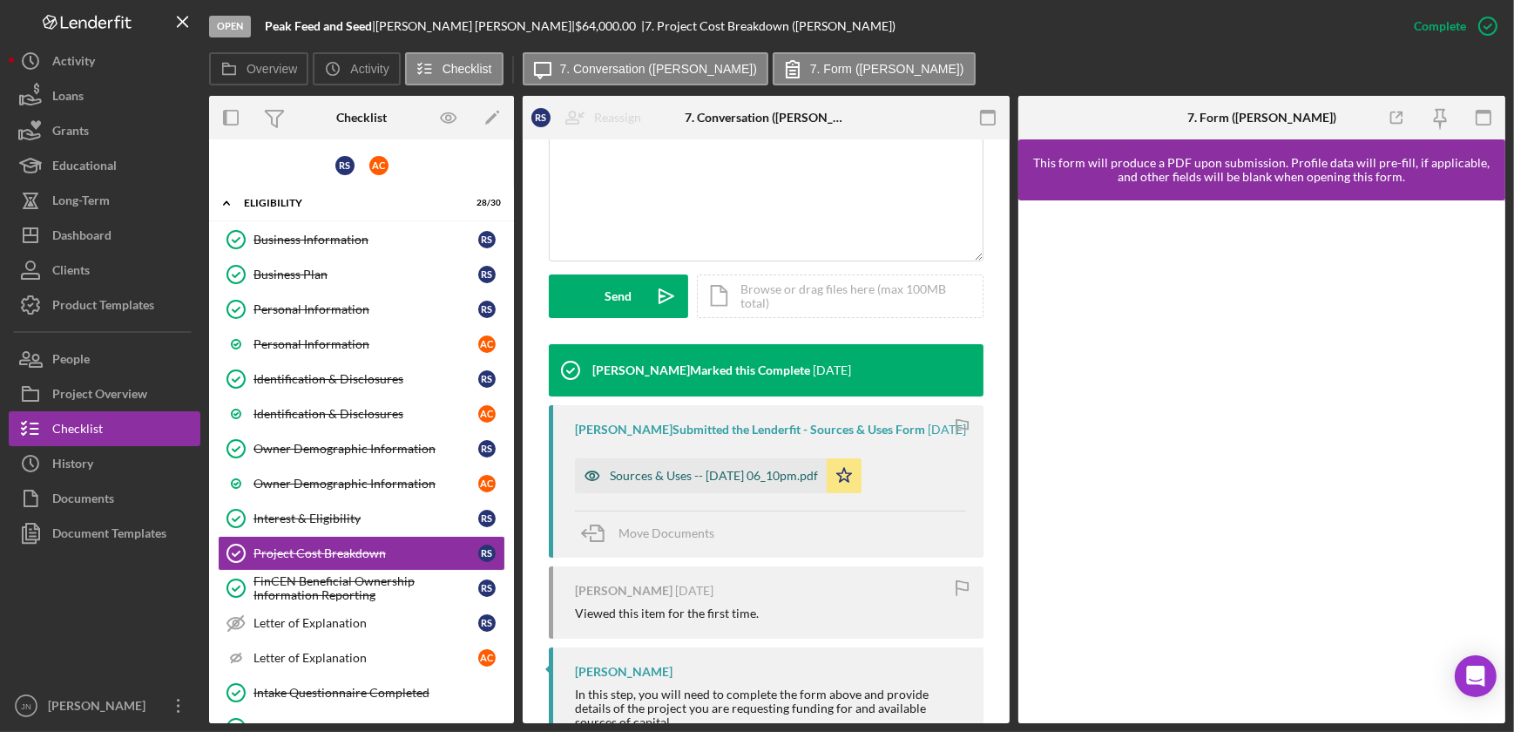
click at [717, 482] on div "Sources & Uses -- 2025-08-04 06_10pm.pdf" at bounding box center [714, 476] width 208 height 14
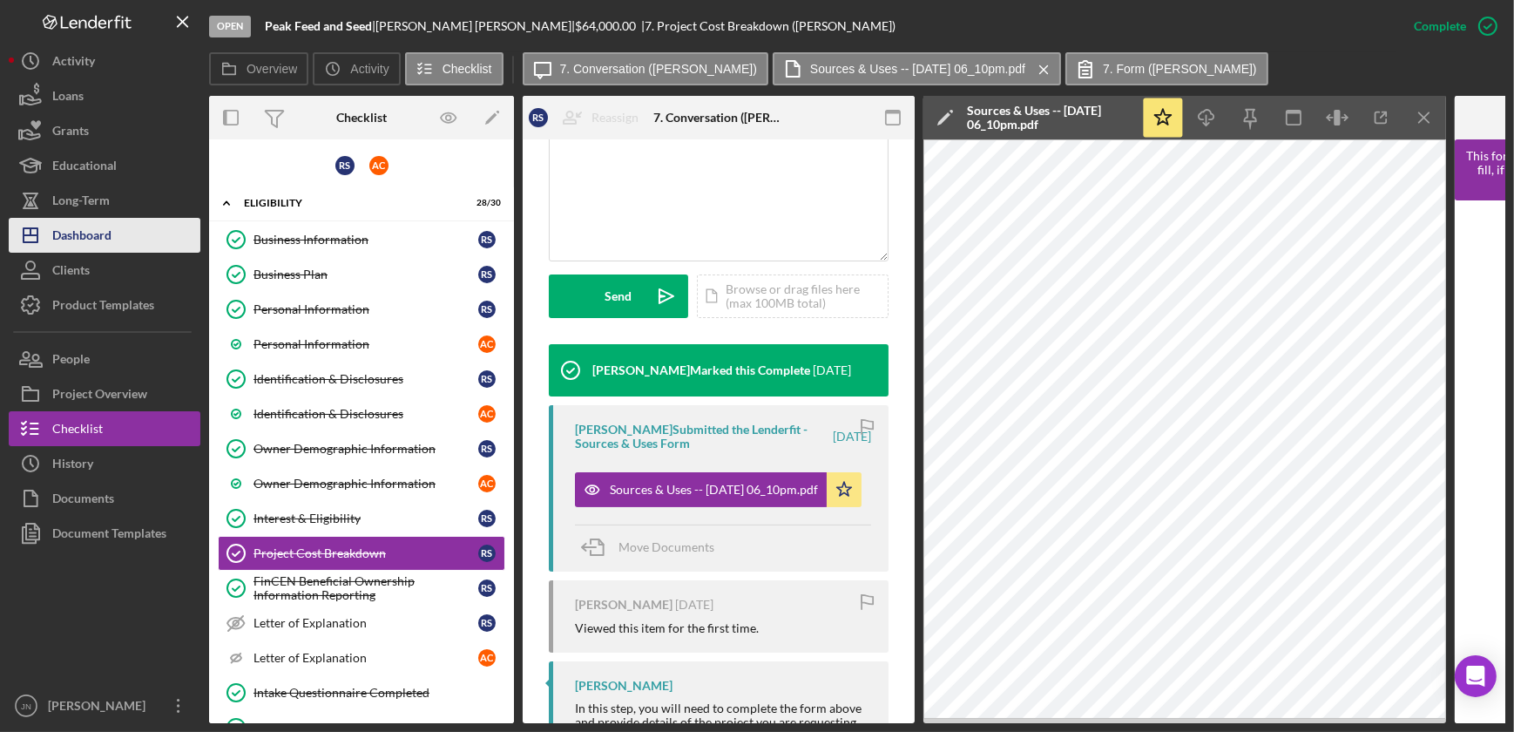
click at [104, 232] on div "Dashboard" at bounding box center [81, 237] width 59 height 39
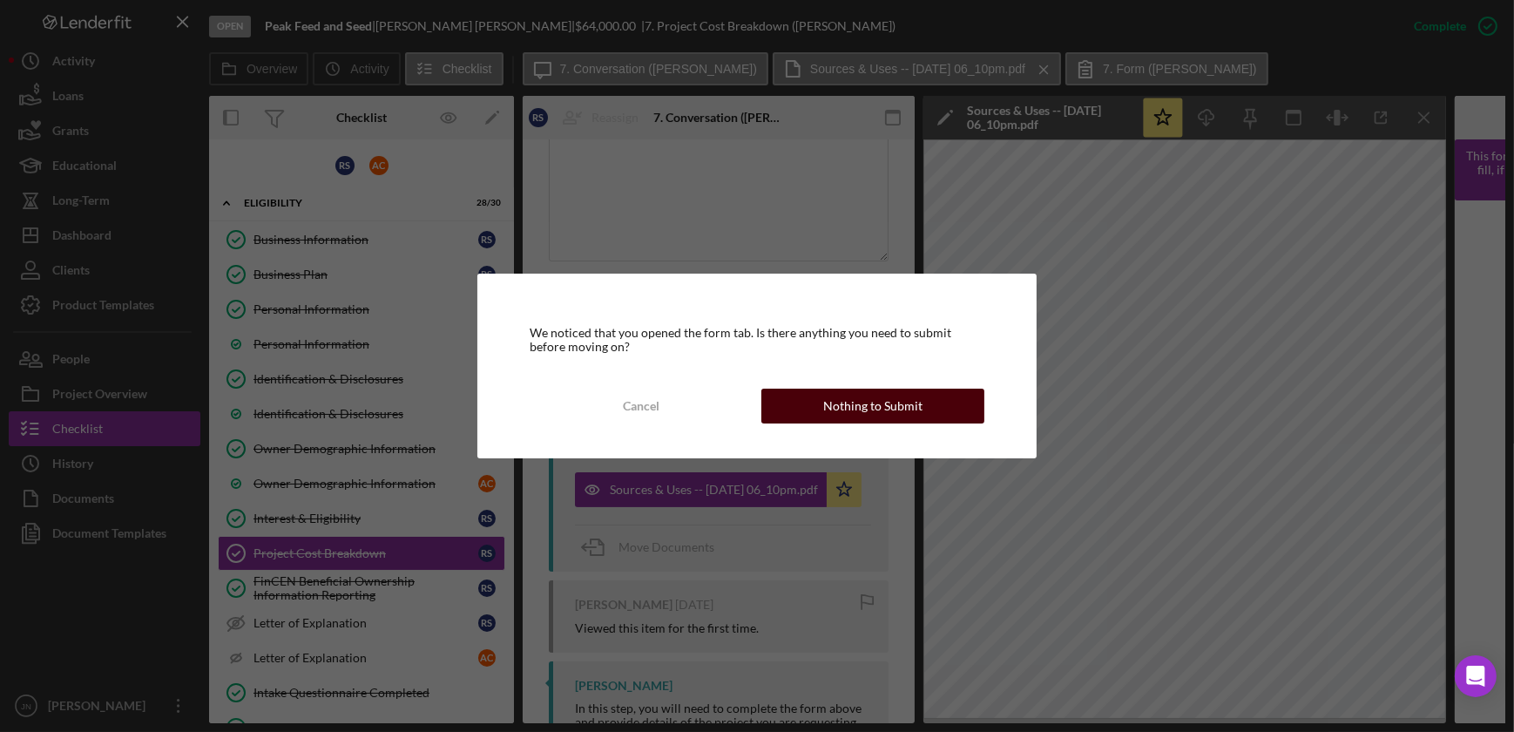
click at [832, 401] on div "Nothing to Submit" at bounding box center [872, 405] width 99 height 35
